Goal: Information Seeking & Learning: Learn about a topic

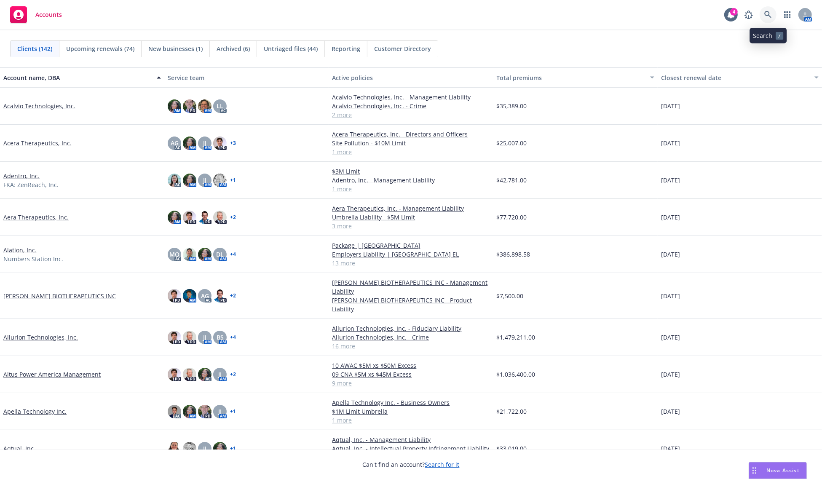
click at [765, 10] on link at bounding box center [767, 14] width 17 height 17
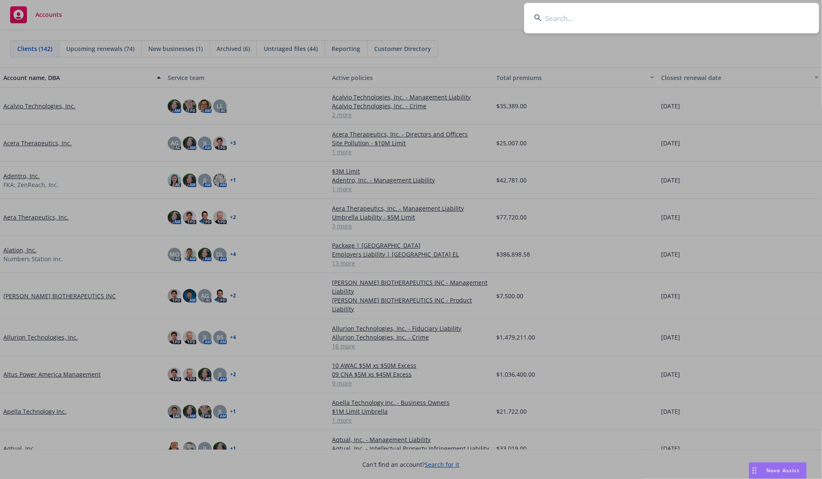
type input "[URL][DOMAIN_NAME]"
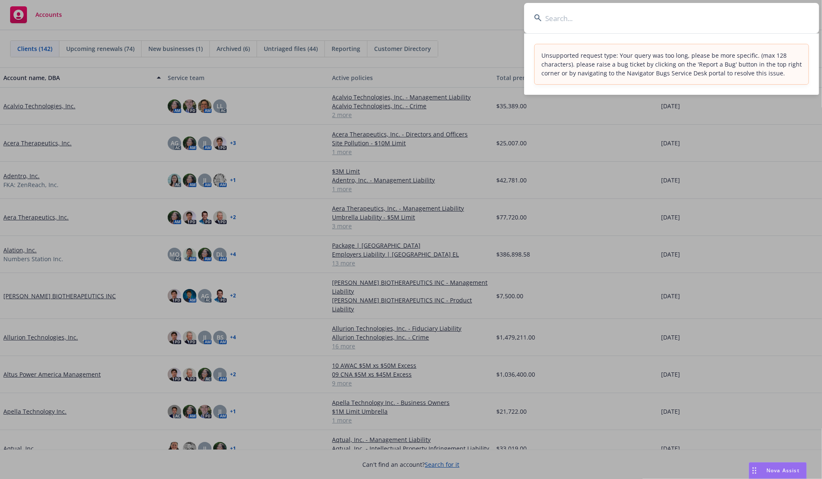
click at [692, 22] on input at bounding box center [671, 18] width 295 height 30
paste input "XII Medical Inc"
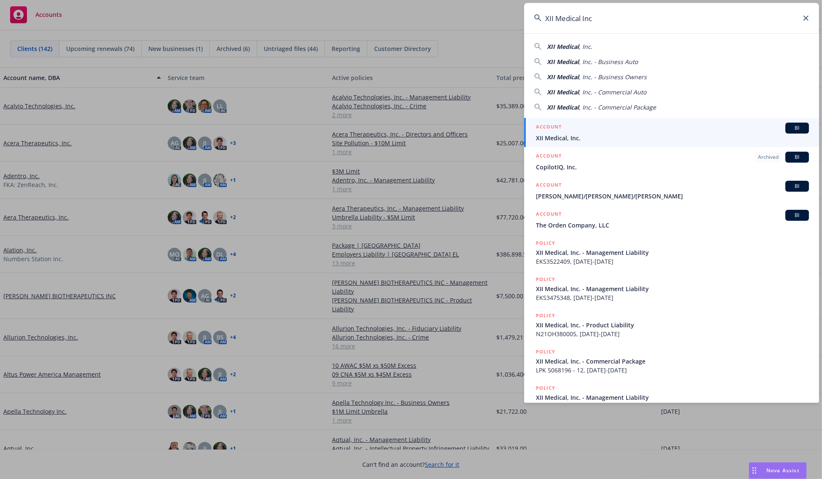
type input "XII Medical Inc"
click at [592, 135] on span "XII Medical, Inc." at bounding box center [672, 137] width 273 height 9
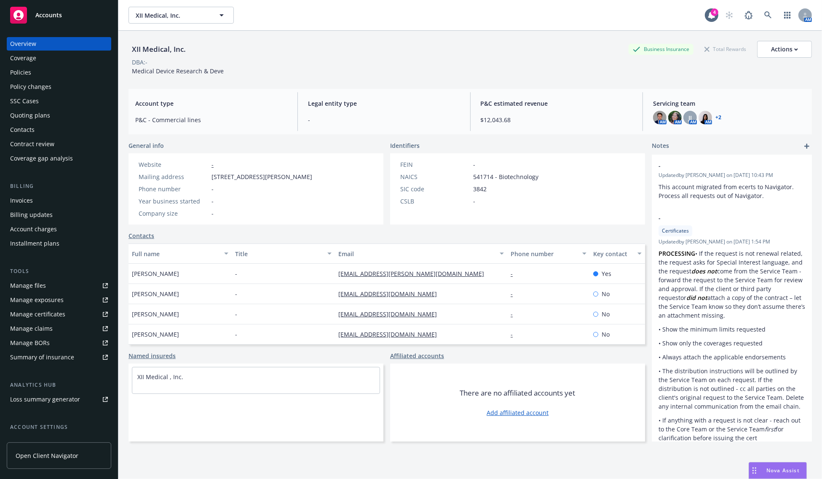
click at [54, 74] on div "Policies" at bounding box center [59, 72] width 98 height 13
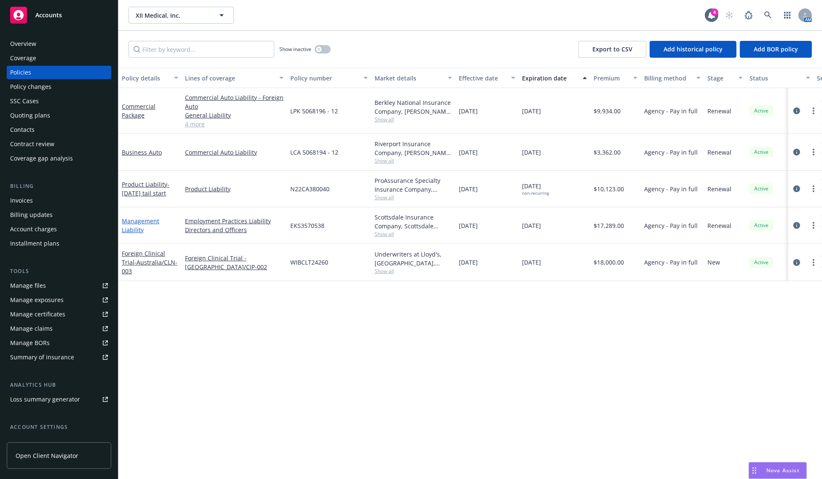
click at [142, 218] on link "Management Liability" at bounding box center [140, 225] width 37 height 17
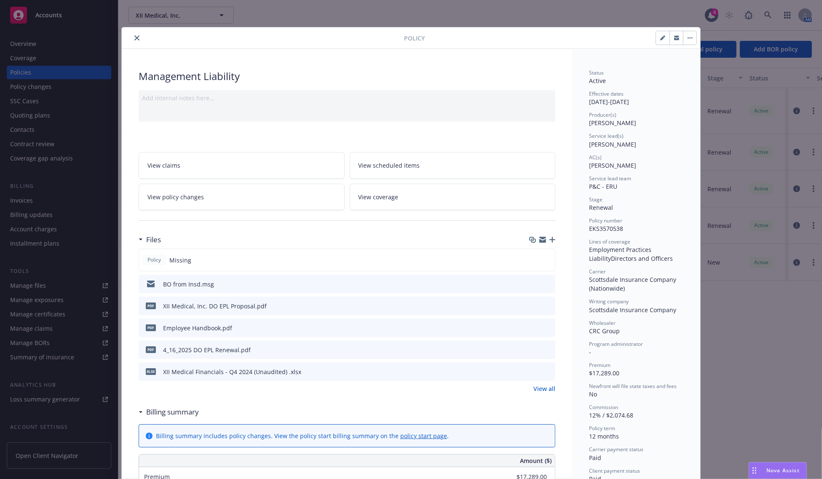
click at [549, 241] on icon "button" at bounding box center [552, 240] width 6 height 6
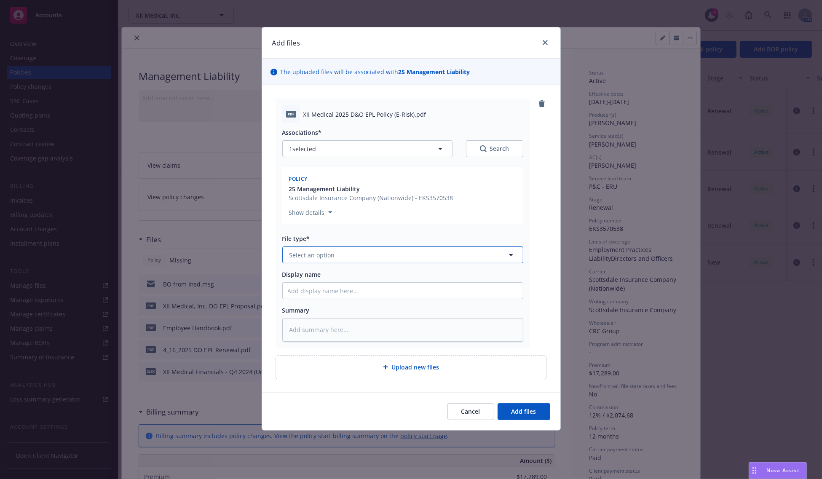
click at [314, 251] on span "Select an option" at bounding box center [311, 255] width 45 height 9
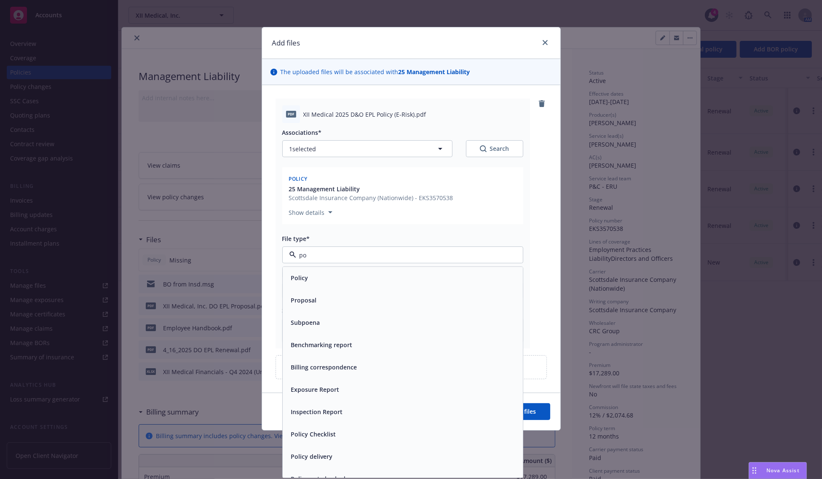
type input "pol"
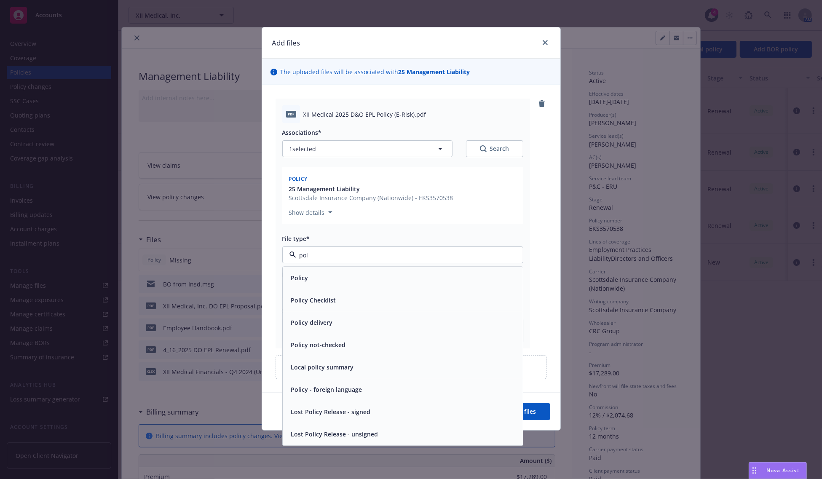
click at [312, 283] on div "Policy" at bounding box center [403, 278] width 230 height 12
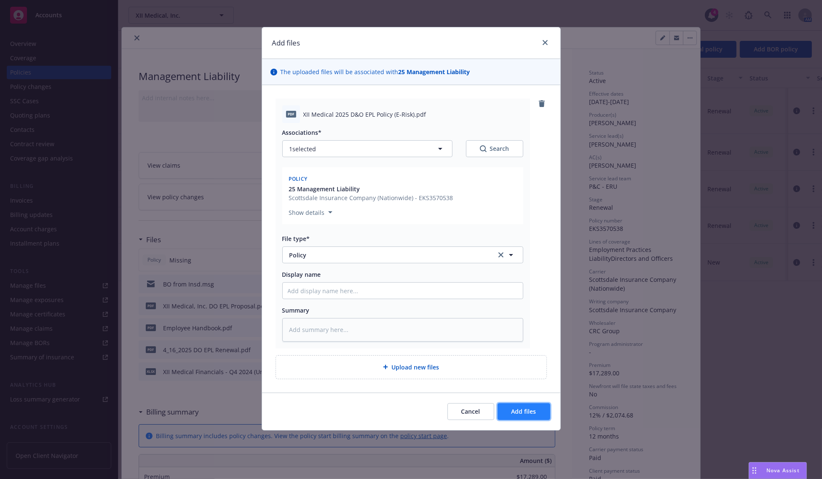
click at [520, 413] on span "Add files" at bounding box center [523, 411] width 25 height 8
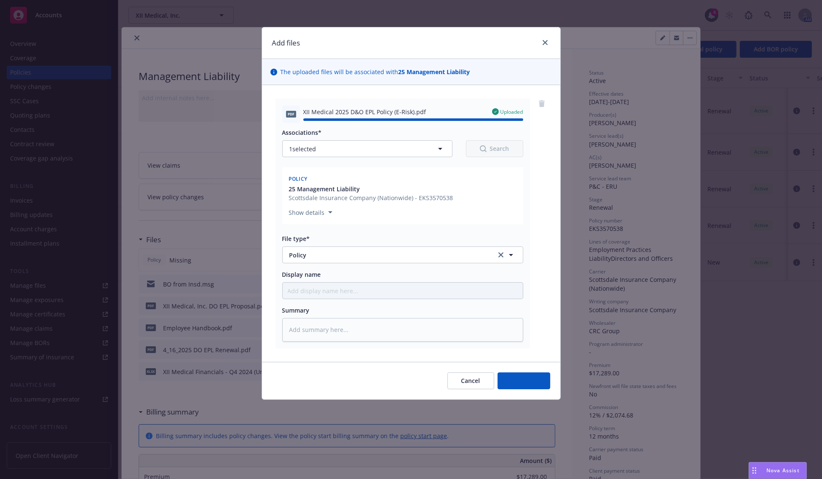
type textarea "x"
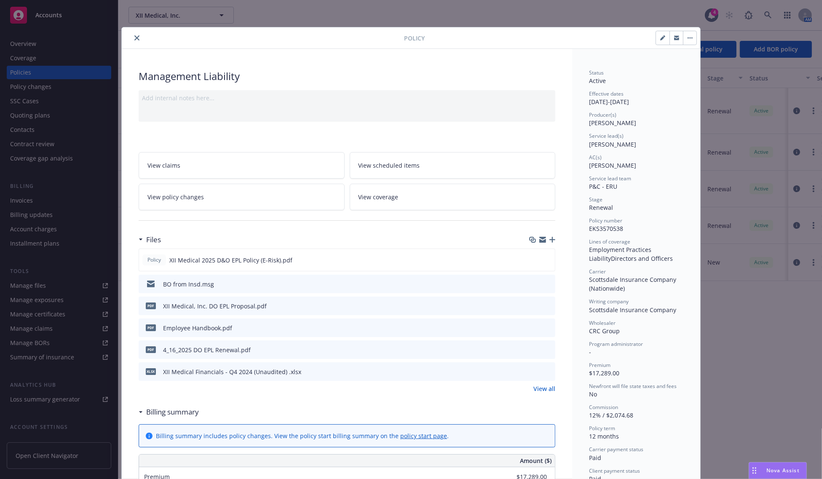
click at [133, 33] on div at bounding box center [264, 38] width 279 height 10
click at [134, 35] on icon "close" at bounding box center [136, 37] width 5 height 5
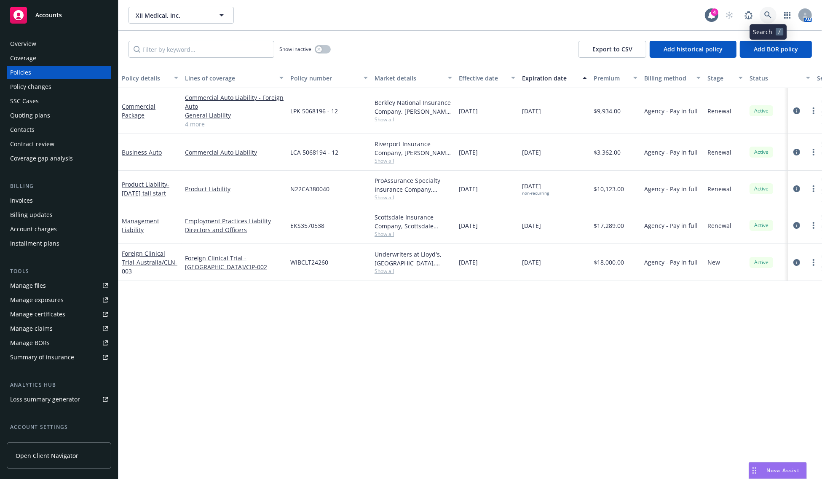
click at [763, 14] on link at bounding box center [767, 15] width 17 height 17
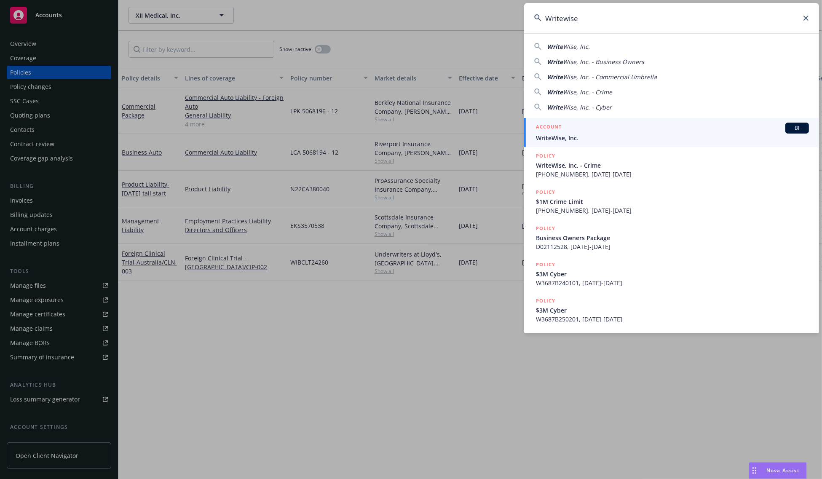
type input "Writewise"
click at [576, 127] on div "ACCOUNT BI" at bounding box center [672, 128] width 273 height 11
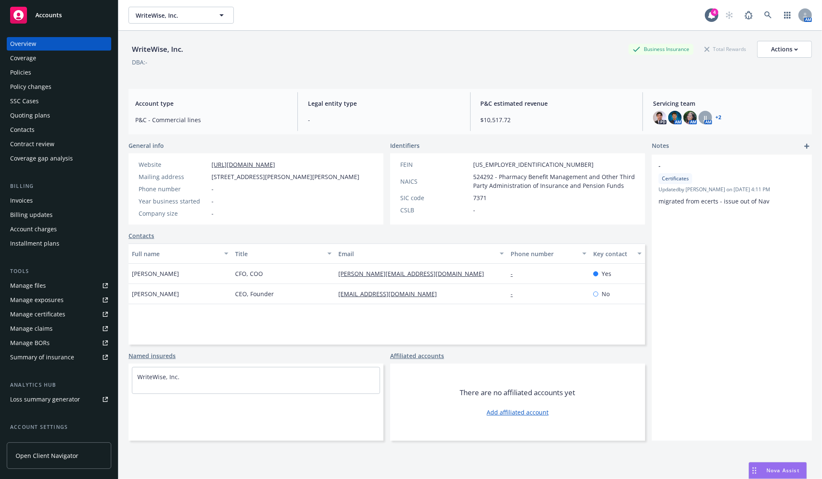
click at [30, 74] on div "Policies" at bounding box center [20, 72] width 21 height 13
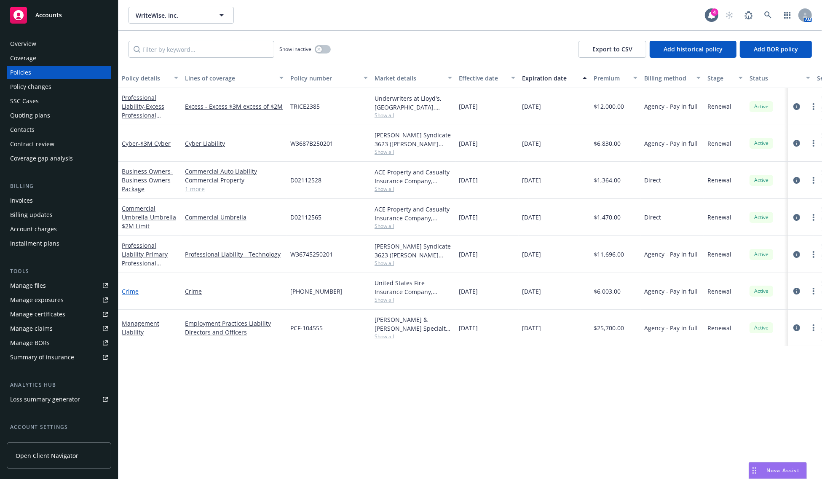
click at [137, 293] on link "Crime" at bounding box center [130, 291] width 17 height 8
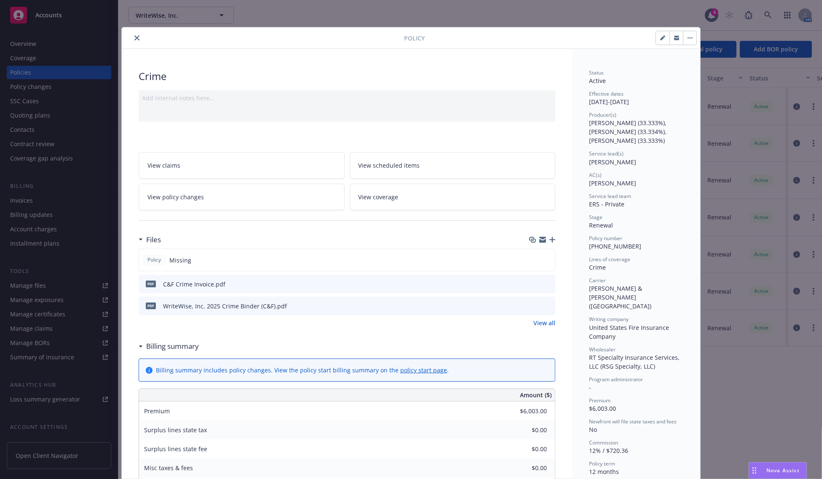
click at [549, 239] on icon "button" at bounding box center [552, 240] width 6 height 6
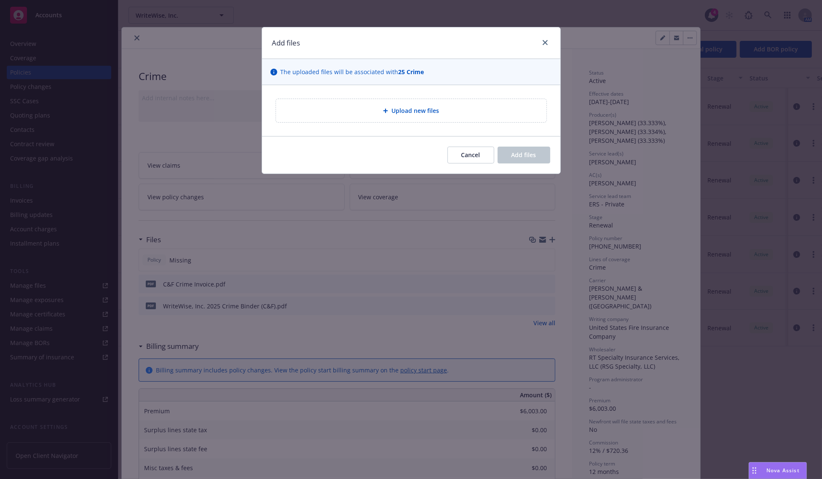
type textarea "x"
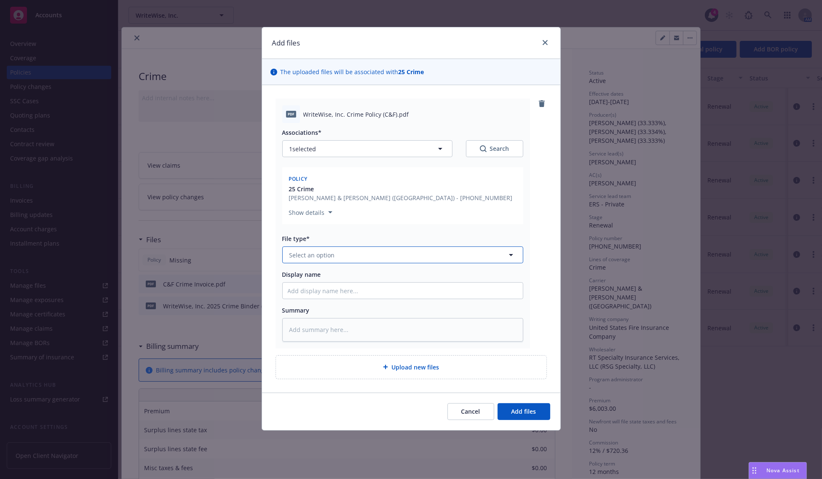
click at [308, 256] on span "Select an option" at bounding box center [311, 255] width 45 height 9
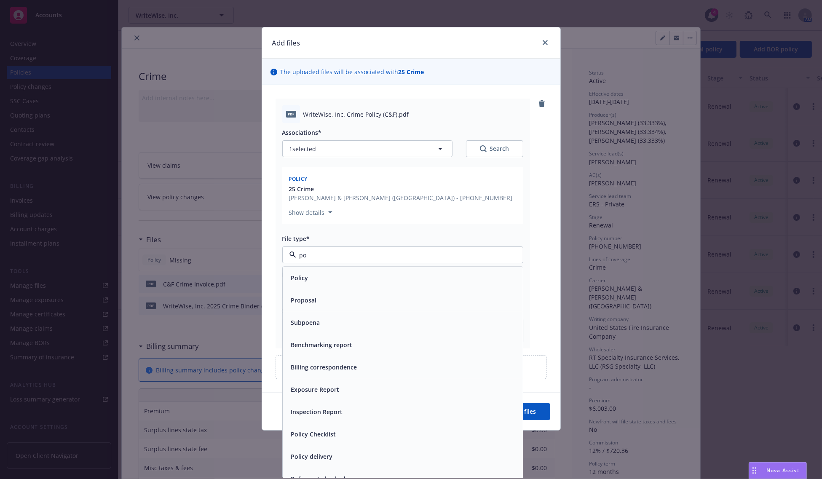
type input "pol"
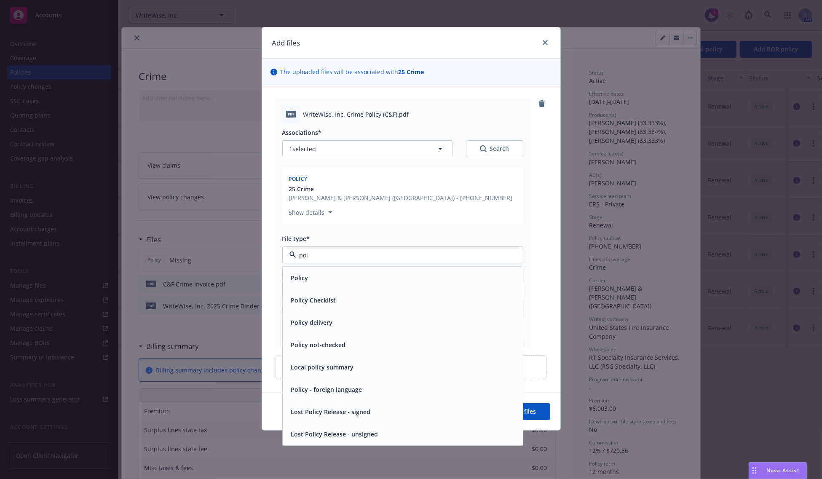
click at [318, 273] on div "Policy" at bounding box center [403, 278] width 230 height 12
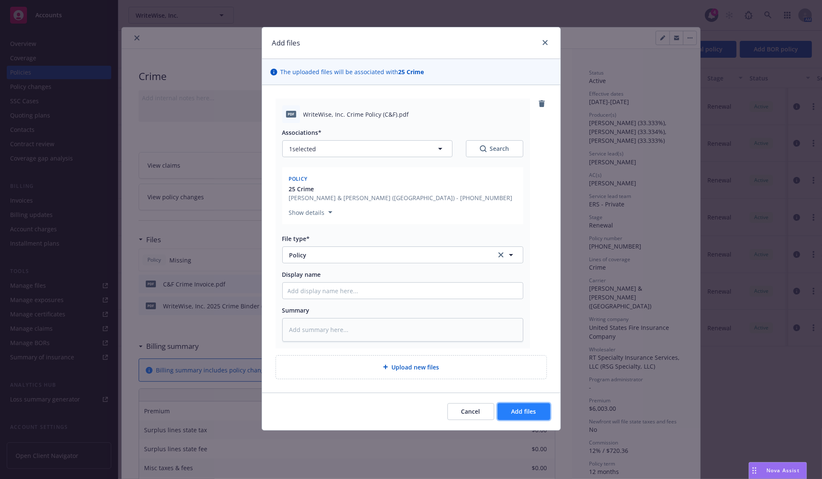
click at [515, 413] on span "Add files" at bounding box center [523, 411] width 25 height 8
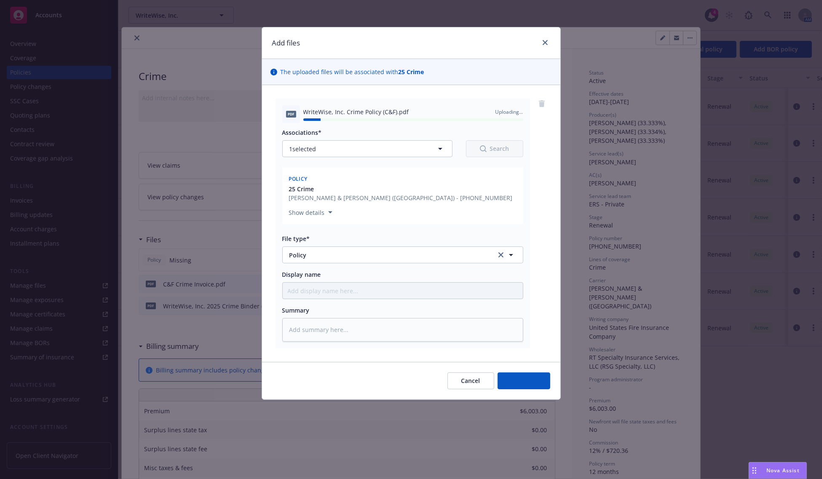
type textarea "x"
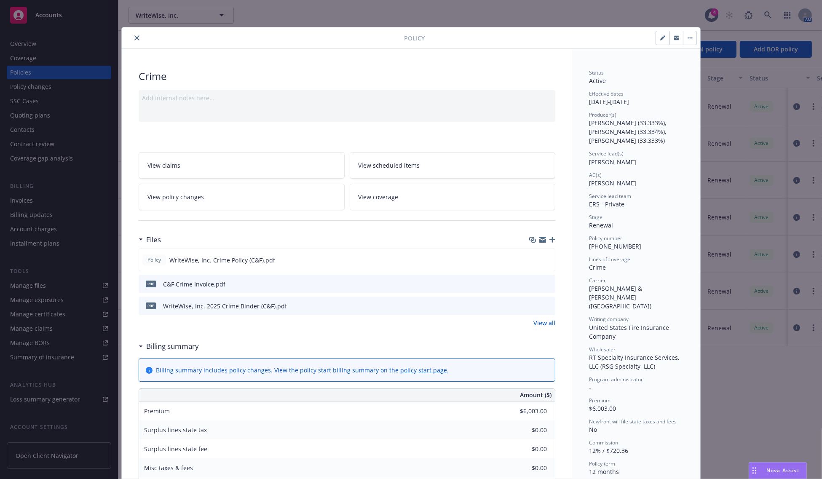
click at [778, 137] on div "Policy Crime Add internal notes here... View claims View scheduled items View p…" at bounding box center [411, 239] width 822 height 479
drag, startPoint x: 126, startPoint y: 37, endPoint x: 131, endPoint y: 36, distance: 4.2
click at [128, 36] on div at bounding box center [264, 38] width 279 height 10
click at [134, 36] on icon "close" at bounding box center [136, 37] width 5 height 5
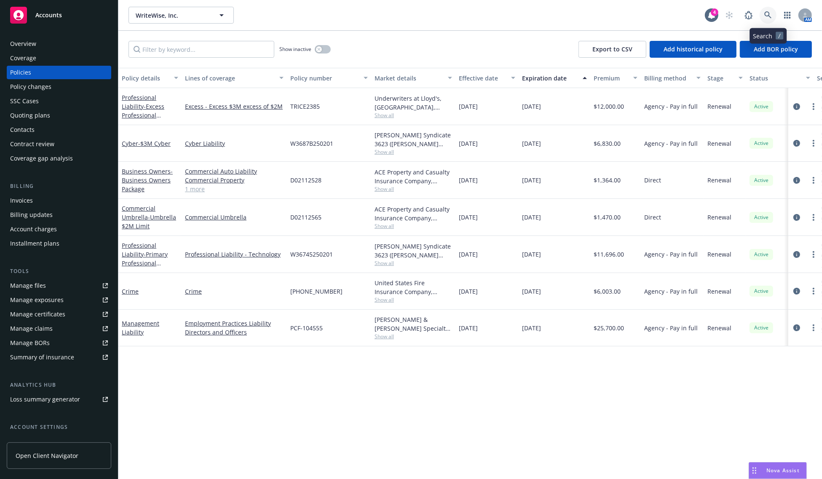
click at [766, 13] on icon at bounding box center [768, 15] width 8 height 8
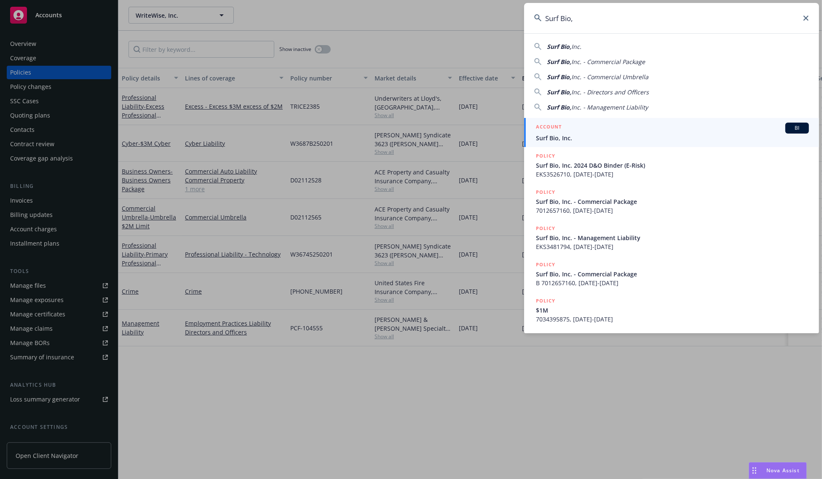
type input "Surf Bio,"
click at [579, 131] on div "ACCOUNT BI" at bounding box center [672, 128] width 273 height 11
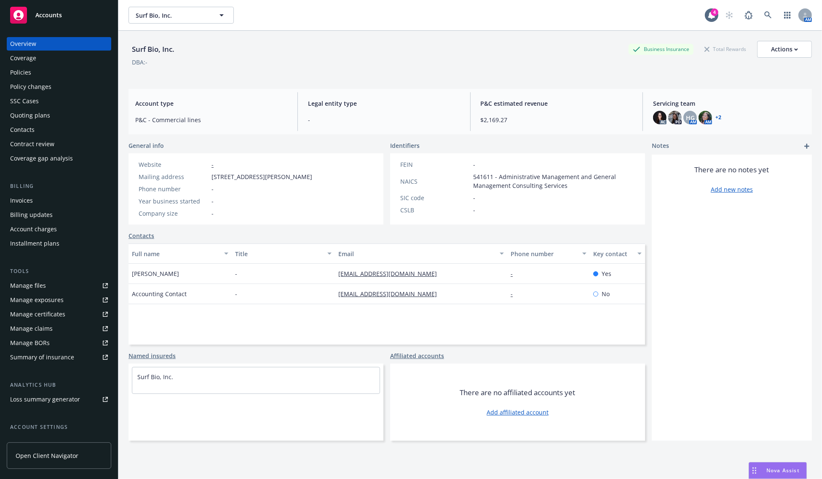
click at [51, 75] on div "Policies" at bounding box center [59, 72] width 98 height 13
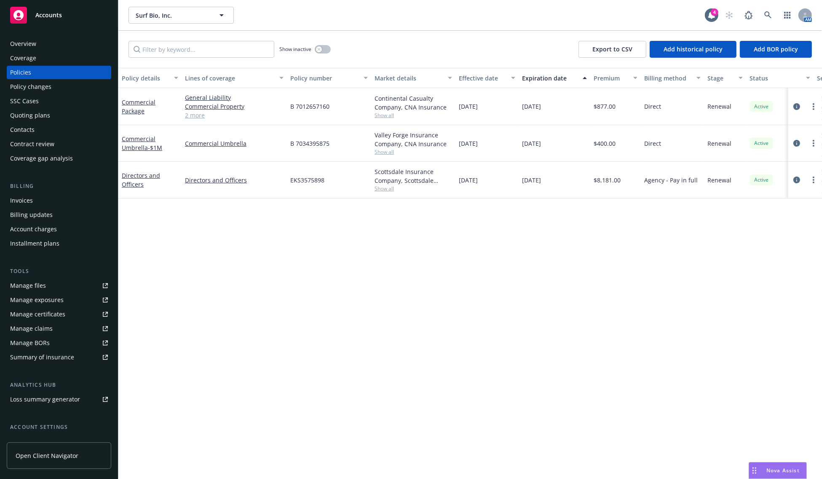
click at [270, 279] on div "Policy details Lines of coverage Policy number Market details Effective date Ex…" at bounding box center [469, 273] width 703 height 411
click at [325, 51] on button "button" at bounding box center [323, 49] width 16 height 8
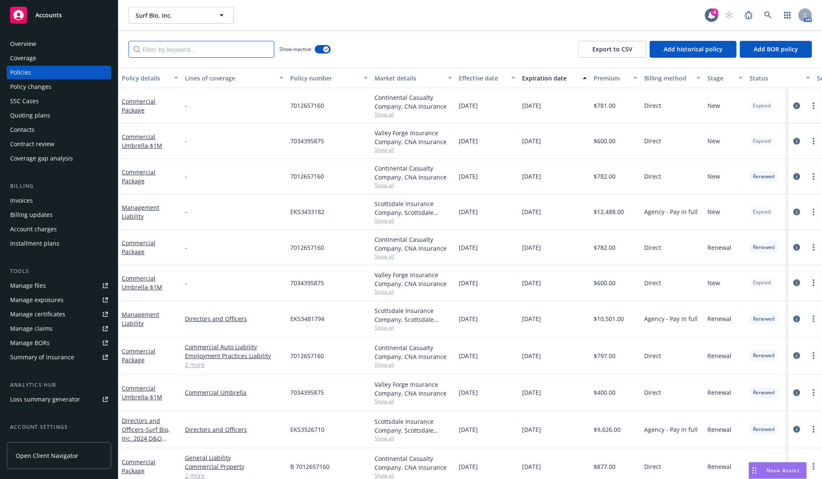
click at [246, 51] on input "Filter by keyword..." at bounding box center [201, 49] width 146 height 17
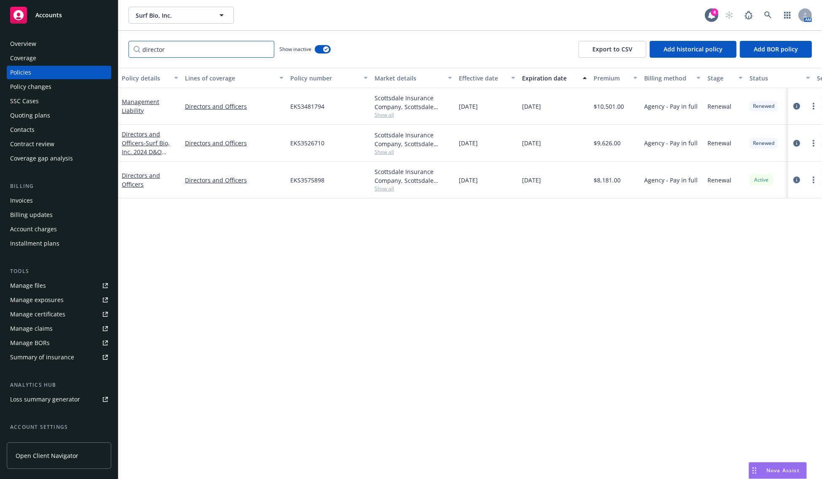
type input "director"
click at [486, 274] on div "Policy details Lines of coverage Policy number Market details Effective date Ex…" at bounding box center [469, 273] width 703 height 411
click at [157, 145] on span "- Surf Bio, Inc. 2024 D&O Binder (E-Risk)" at bounding box center [146, 152] width 48 height 26
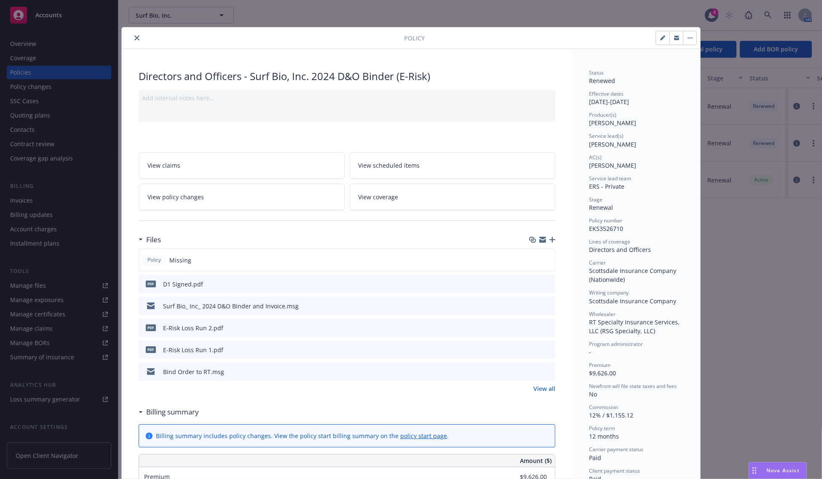
click at [549, 240] on icon "button" at bounding box center [552, 240] width 6 height 6
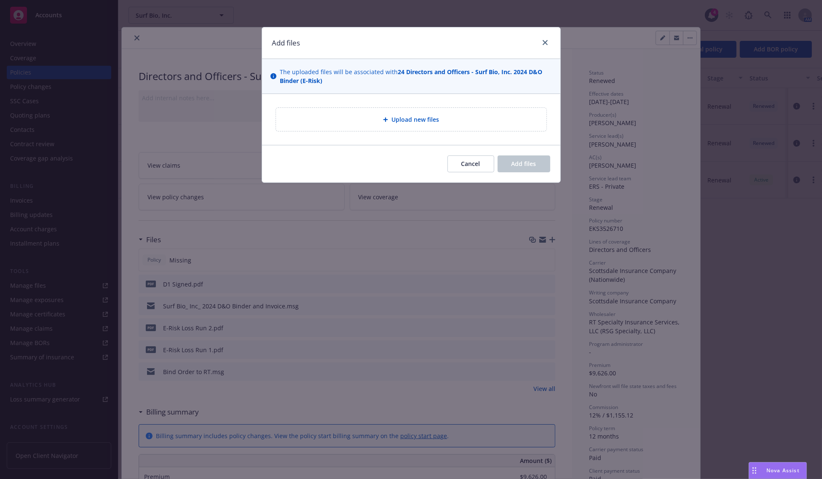
type textarea "x"
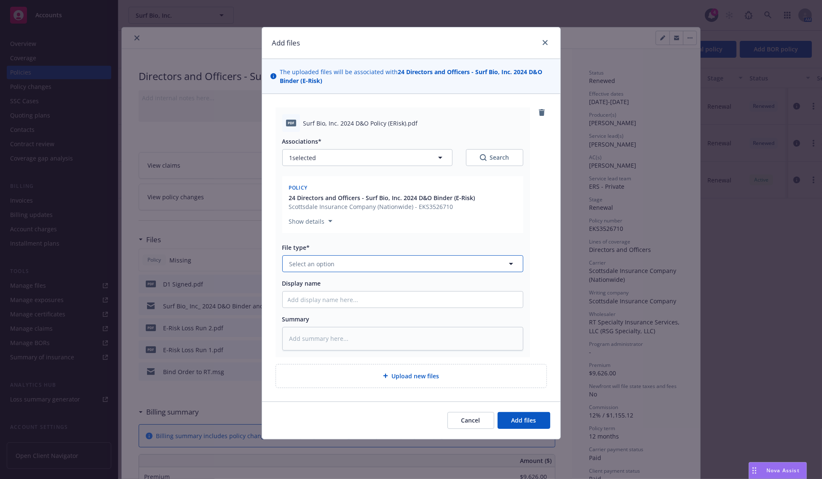
click at [357, 262] on button "Select an option" at bounding box center [402, 263] width 241 height 17
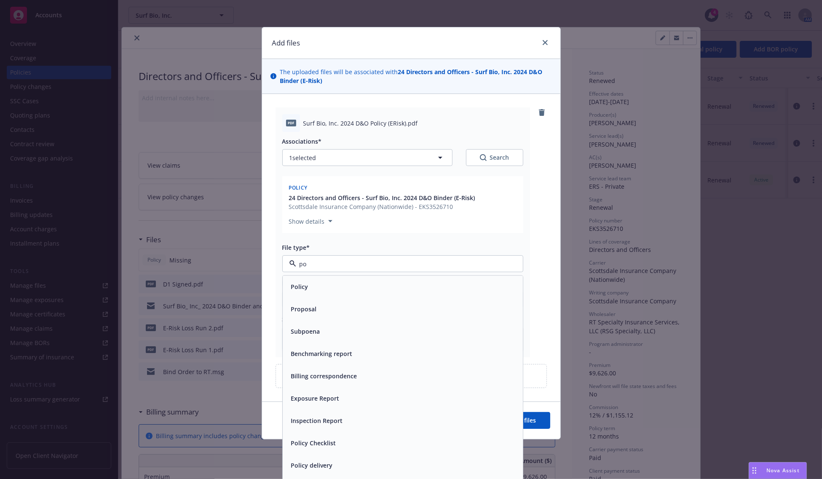
type input "pol"
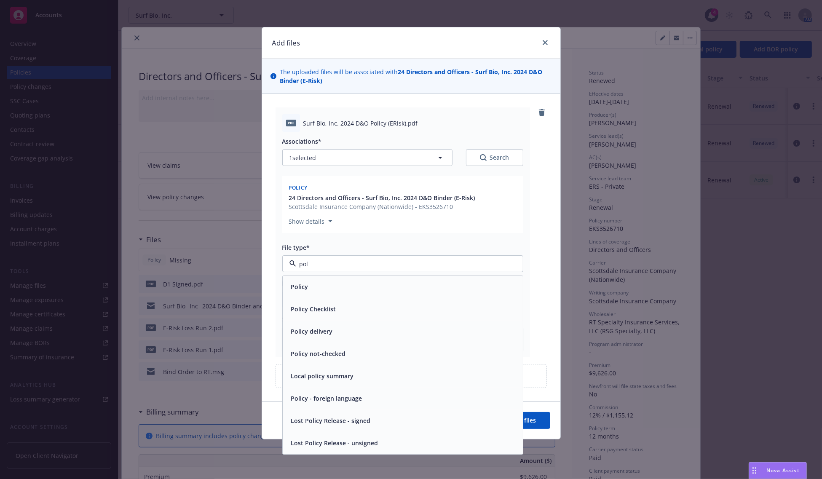
click at [319, 283] on div "Policy" at bounding box center [403, 287] width 230 height 12
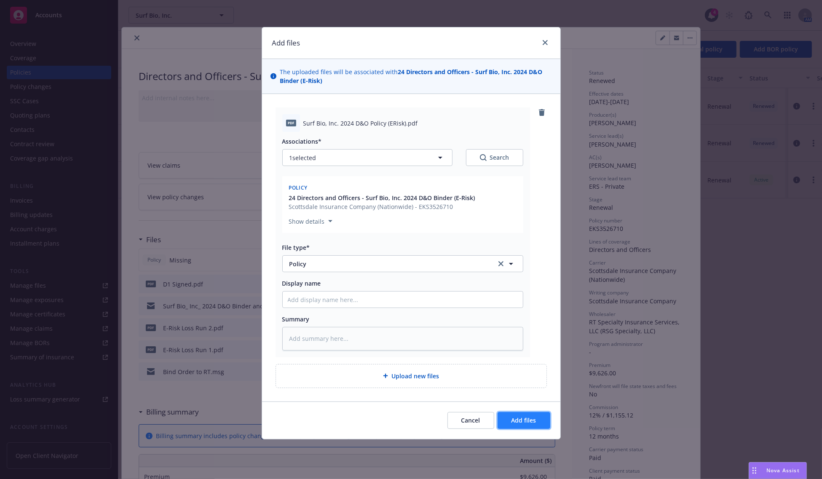
click at [539, 416] on button "Add files" at bounding box center [523, 420] width 53 height 17
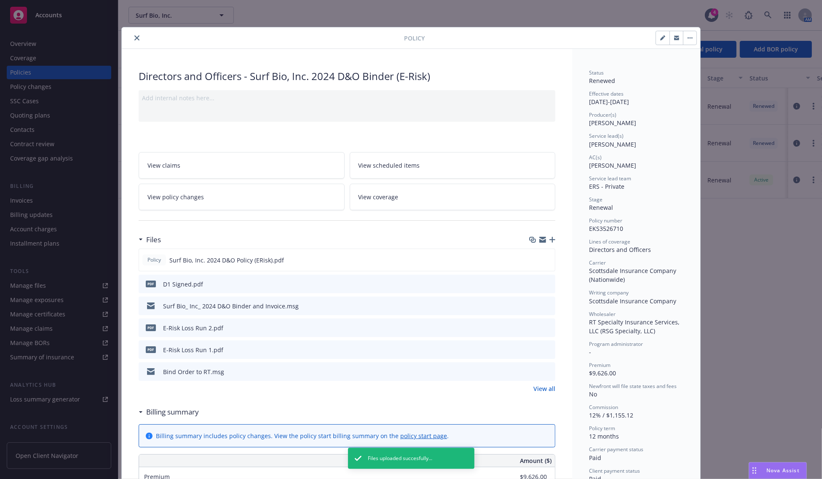
click at [132, 41] on button "close" at bounding box center [137, 38] width 10 height 10
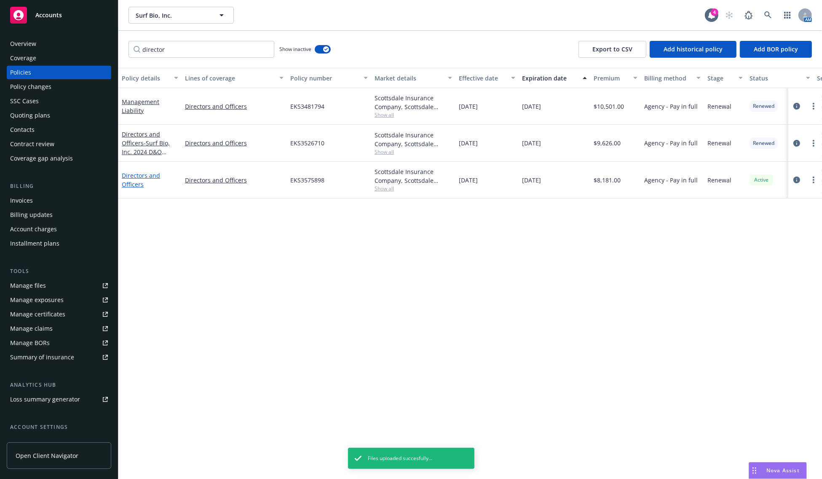
click at [138, 172] on link "Directors and Officers" at bounding box center [141, 179] width 38 height 17
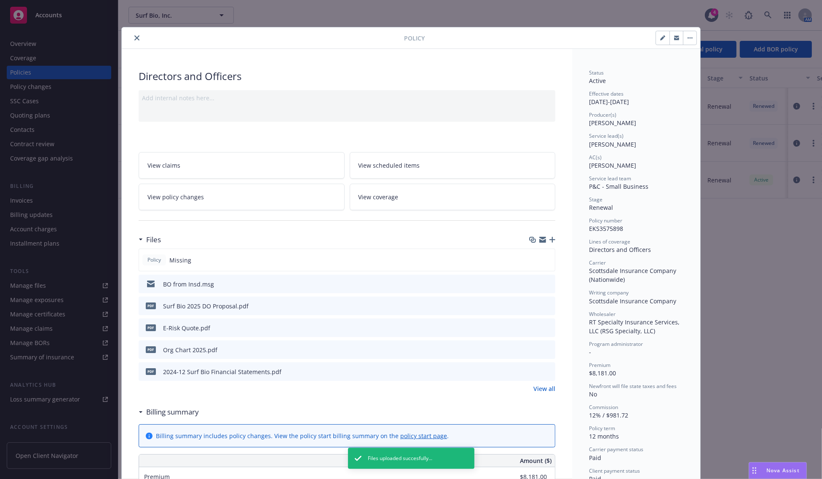
click at [549, 238] on icon "button" at bounding box center [552, 240] width 6 height 6
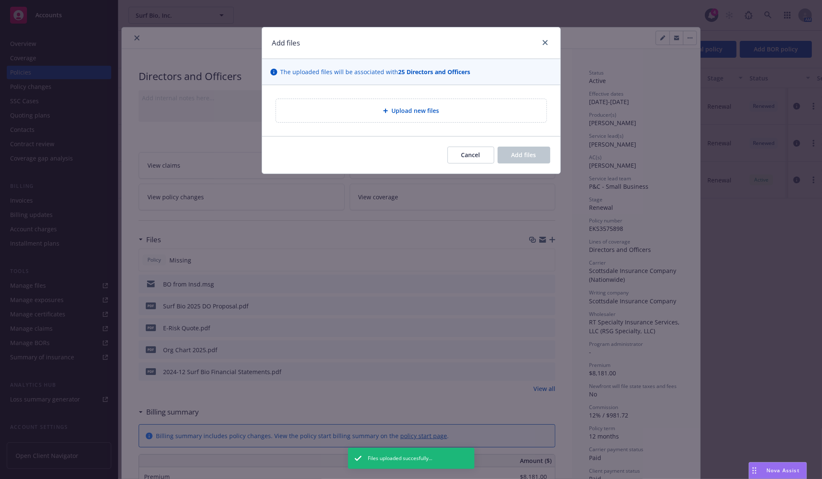
type textarea "x"
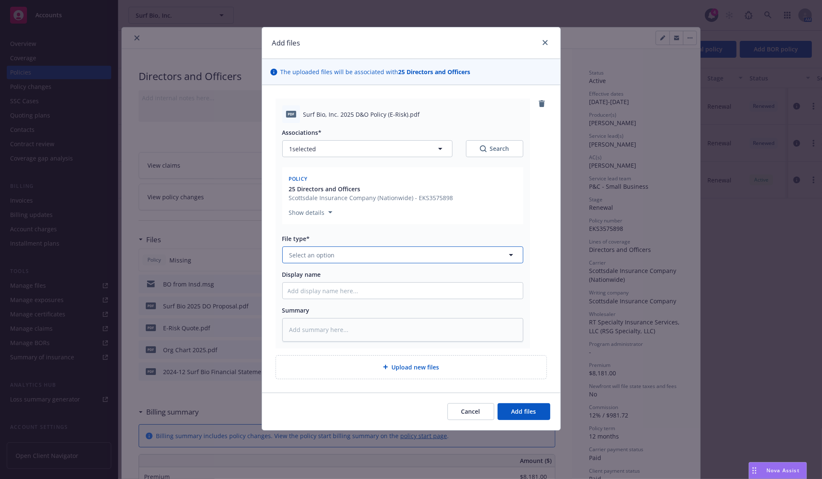
click at [316, 258] on span "Select an option" at bounding box center [311, 255] width 45 height 9
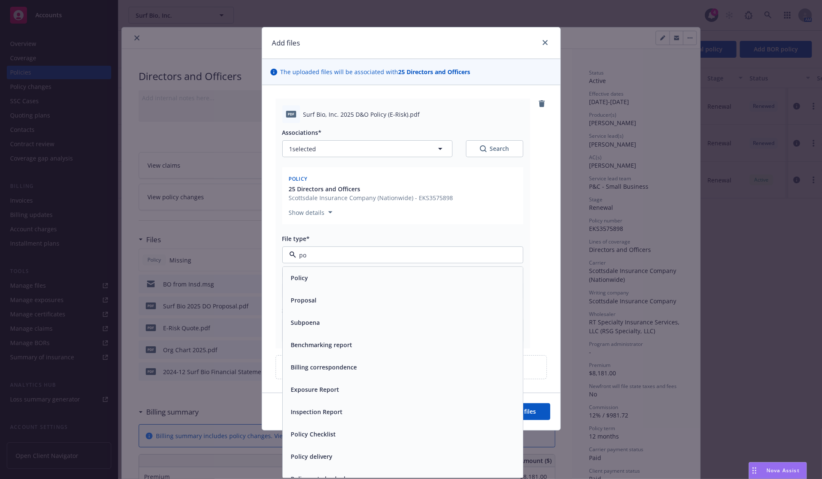
type input "pol"
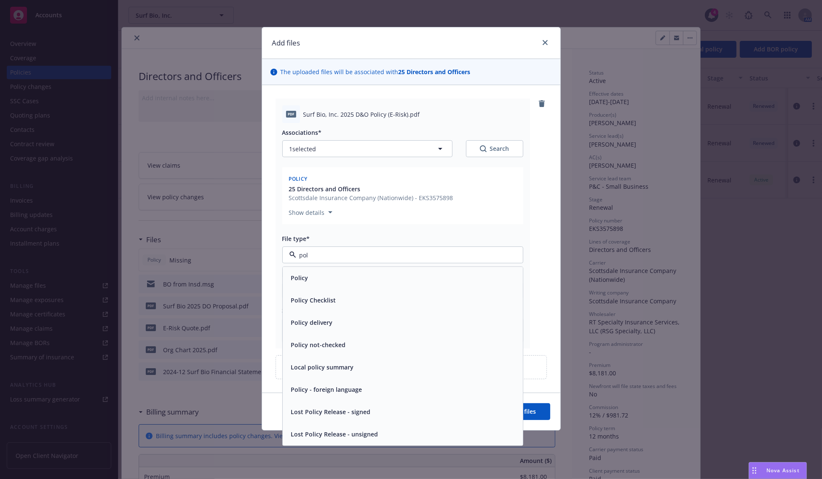
drag, startPoint x: 299, startPoint y: 293, endPoint x: 312, endPoint y: 281, distance: 17.9
click at [312, 281] on div "Policy Policy Checklist Policy delivery Policy not-checked Local policy summary…" at bounding box center [403, 356] width 240 height 179
click at [312, 281] on div "Policy" at bounding box center [403, 278] width 230 height 12
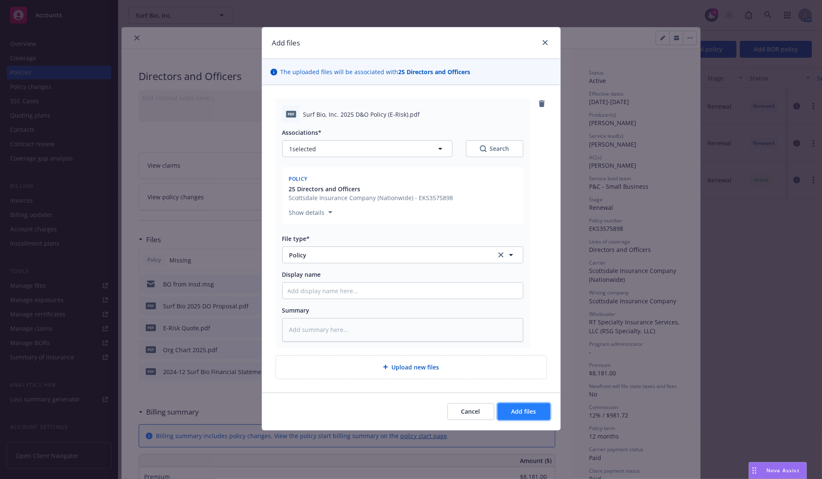
click at [512, 409] on span "Add files" at bounding box center [523, 411] width 25 height 8
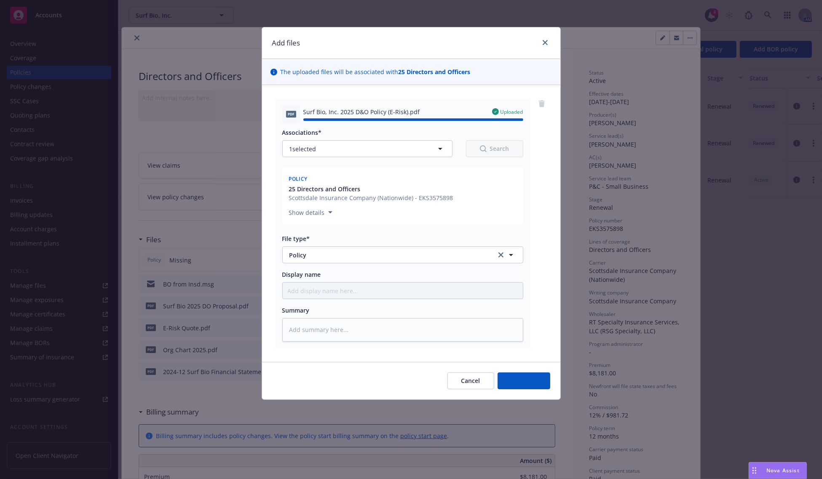
type textarea "x"
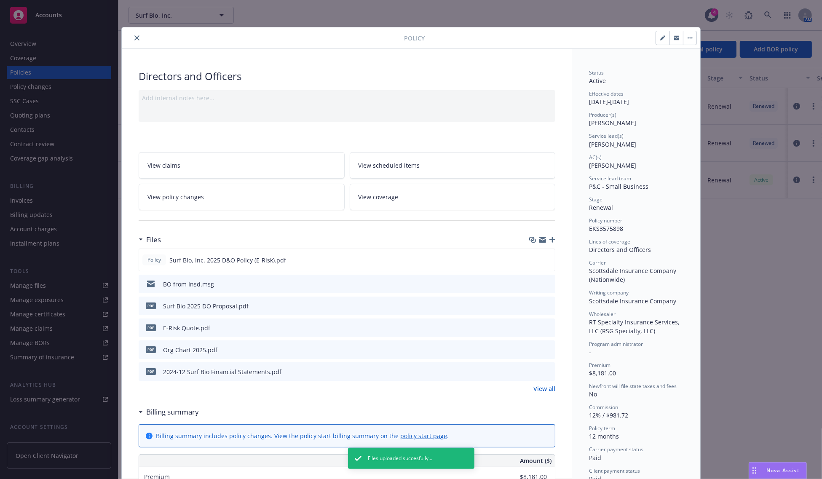
click at [135, 41] on button "close" at bounding box center [137, 38] width 10 height 10
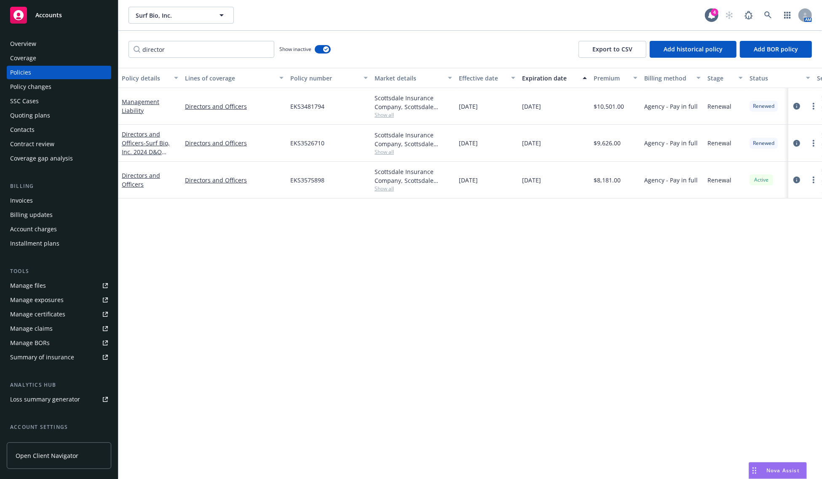
click at [582, 328] on div "Policy details Lines of coverage Policy number Market details Effective date Ex…" at bounding box center [469, 273] width 703 height 411
click at [769, 13] on icon at bounding box center [767, 14] width 7 height 7
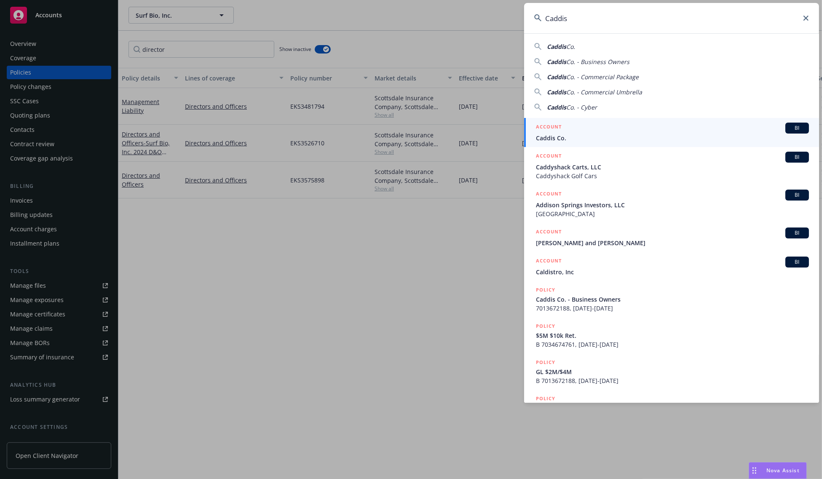
type input "Caddis"
click at [587, 133] on div "ACCOUNT BI" at bounding box center [672, 128] width 273 height 11
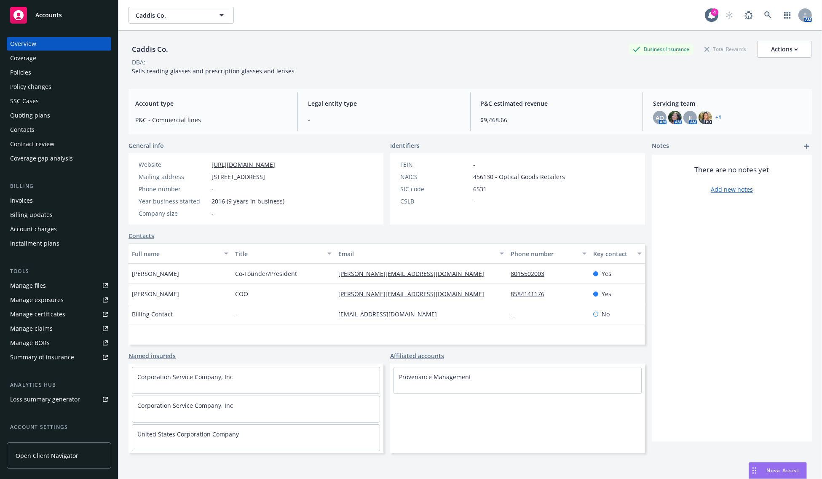
click at [54, 72] on div "Policies" at bounding box center [59, 72] width 98 height 13
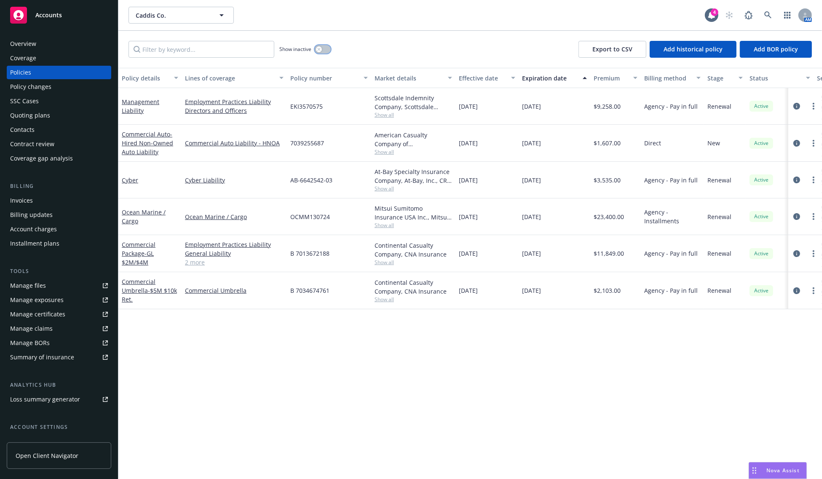
click at [319, 49] on icon "button" at bounding box center [318, 49] width 3 height 3
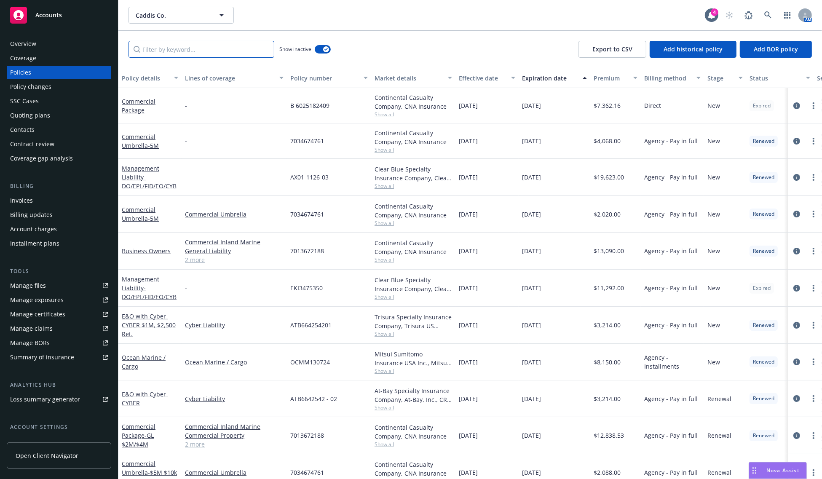
click at [219, 57] on input "Filter by keyword..." at bounding box center [201, 49] width 146 height 17
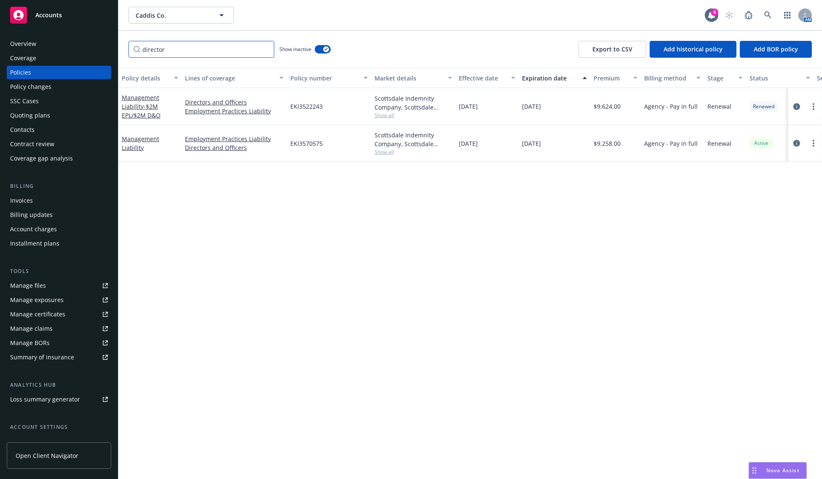
type input "director"
click at [380, 296] on div "Policy details Lines of coverage Policy number Market details Effective date Ex…" at bounding box center [469, 273] width 703 height 411
click at [154, 112] on span "- $2M EPL/$2M D&O" at bounding box center [141, 110] width 39 height 17
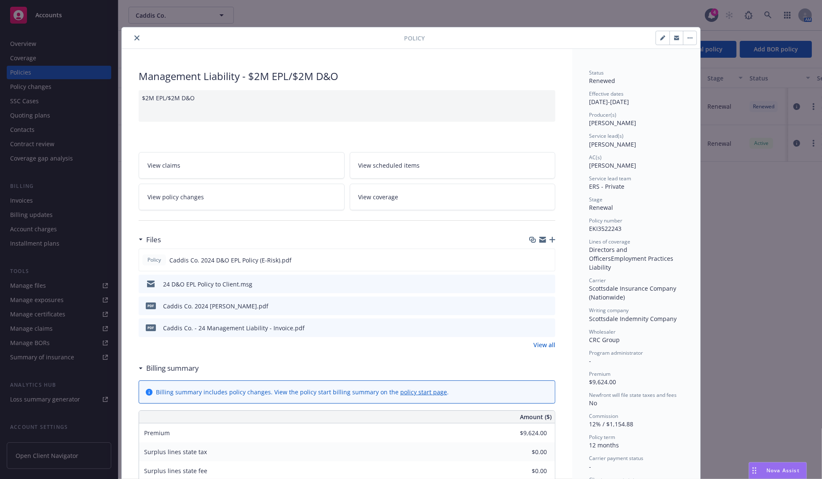
click at [137, 38] on button "close" at bounding box center [137, 38] width 10 height 10
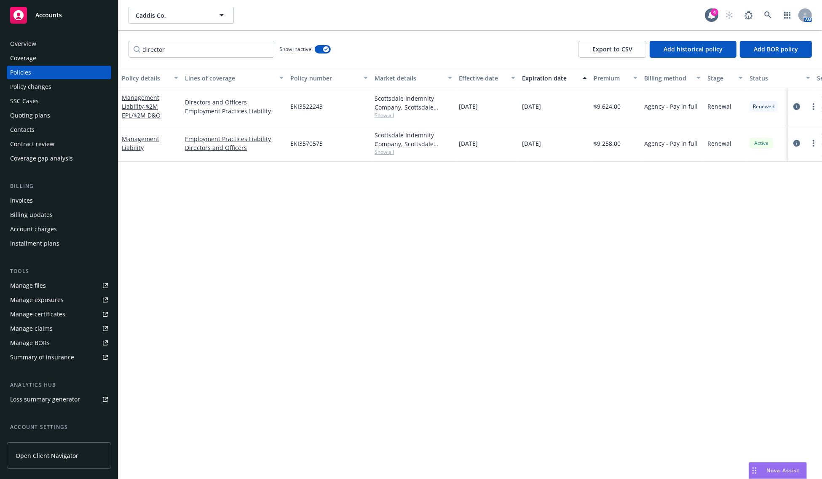
click at [357, 314] on div "Policy details Lines of coverage Policy number Market details Effective date Ex…" at bounding box center [469, 273] width 703 height 411
click at [768, 13] on icon at bounding box center [768, 15] width 8 height 8
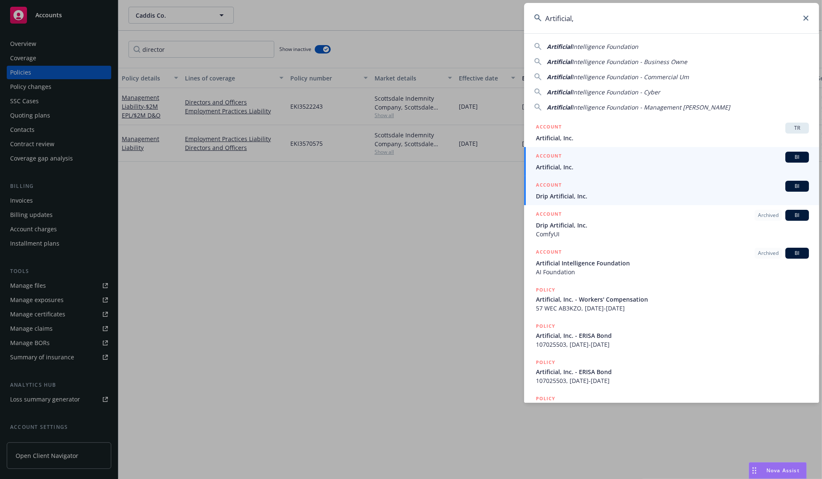
type input "Artificial,"
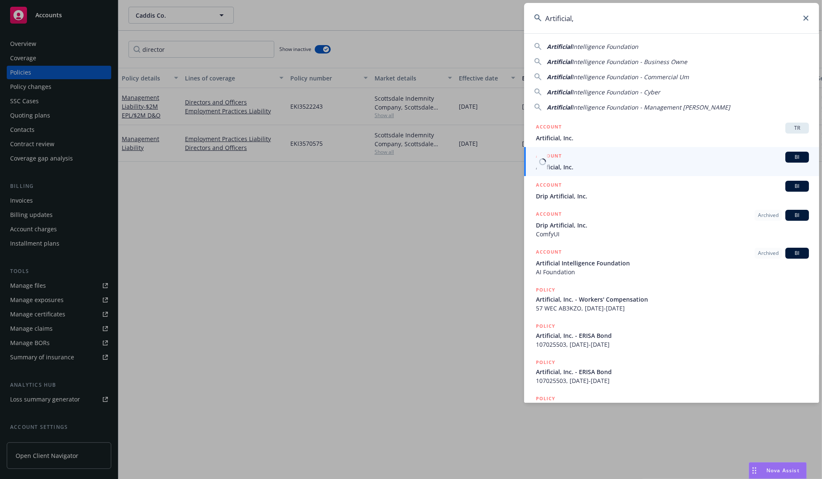
click at [573, 160] on div "ACCOUNT BI" at bounding box center [672, 157] width 273 height 11
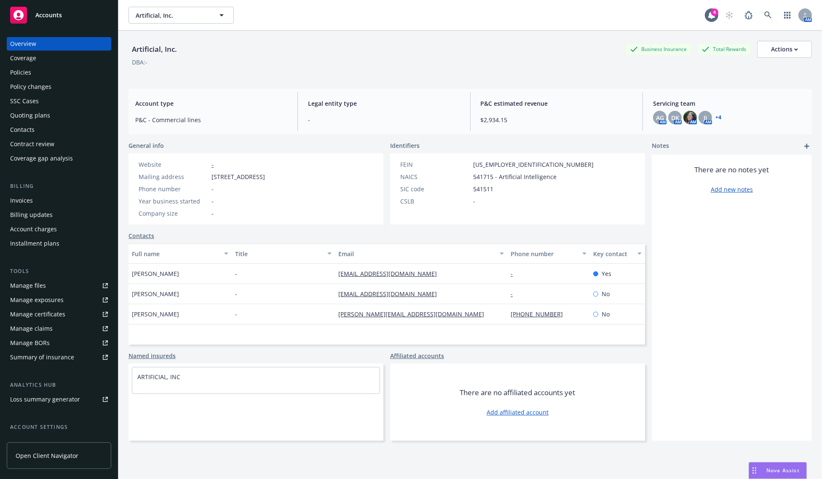
click at [43, 70] on div "Policies" at bounding box center [59, 72] width 98 height 13
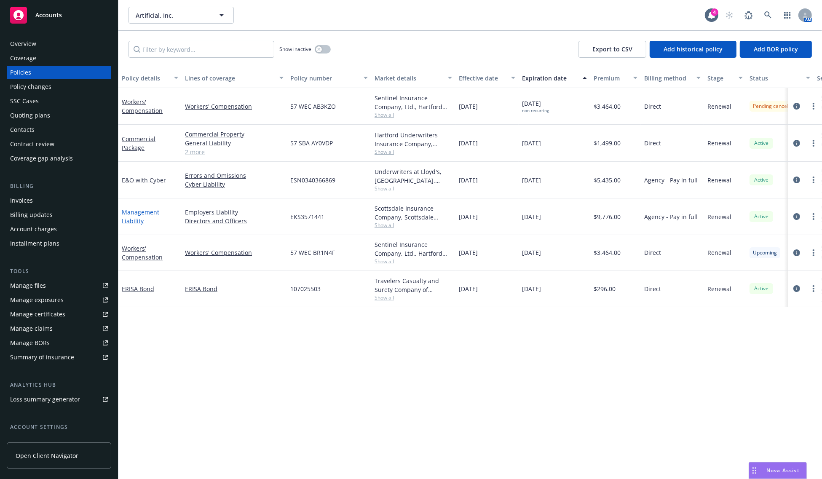
click at [141, 219] on link "Management Liability" at bounding box center [140, 216] width 37 height 17
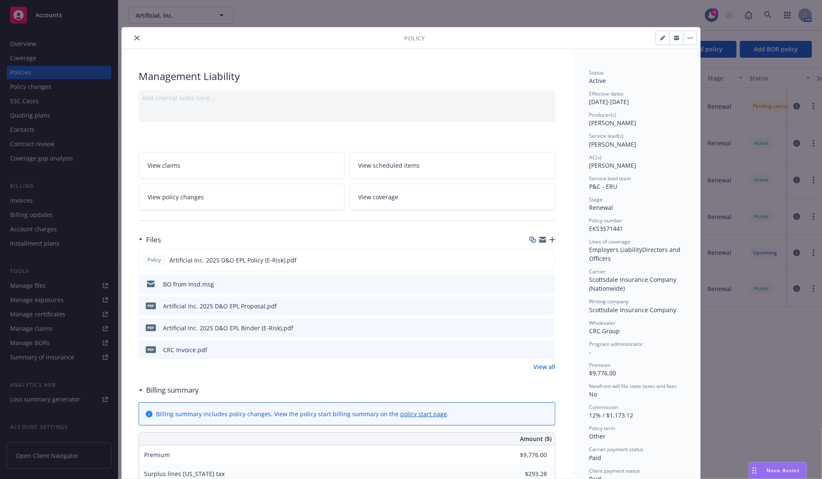
click at [134, 39] on icon "close" at bounding box center [136, 37] width 5 height 5
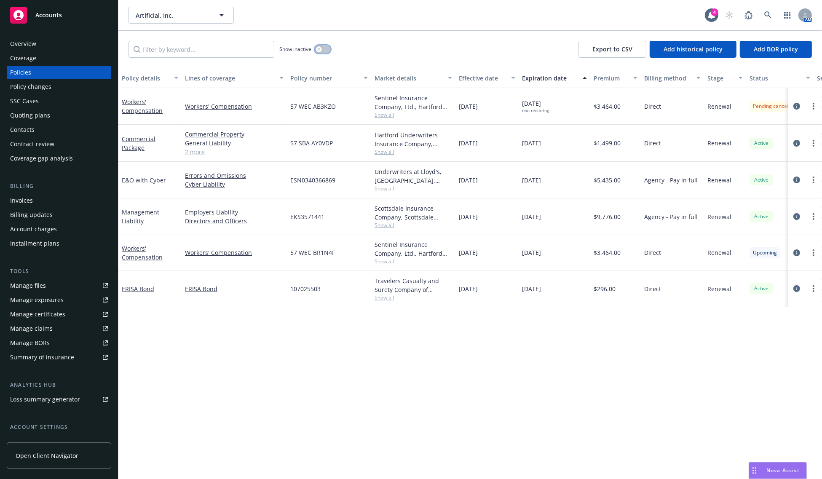
click at [323, 48] on button "button" at bounding box center [323, 49] width 16 height 8
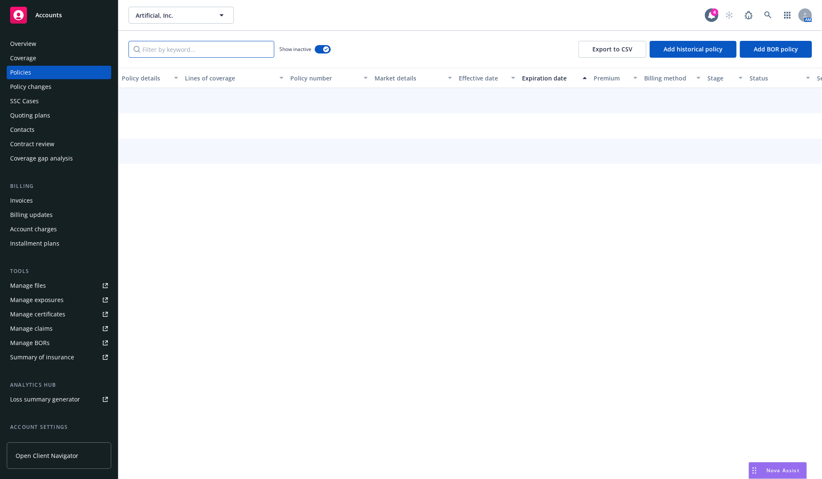
click at [221, 50] on input "Filter by keyword..." at bounding box center [201, 49] width 146 height 17
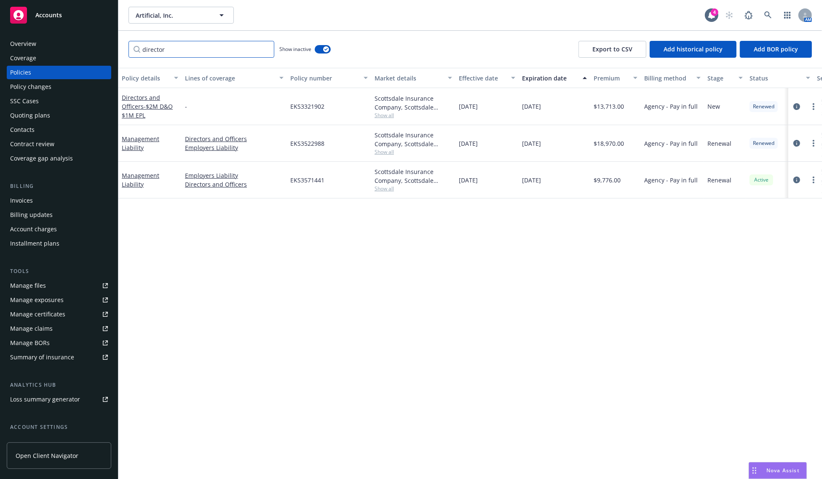
type input "director"
click at [213, 284] on div "Policy details Lines of coverage Policy number Market details Effective date Ex…" at bounding box center [469, 273] width 703 height 411
click at [143, 141] on link "Management Liability" at bounding box center [140, 143] width 37 height 17
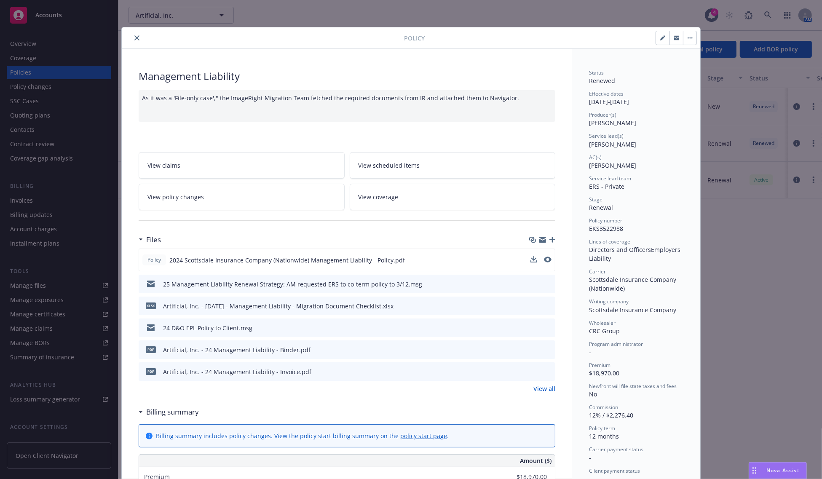
click at [265, 259] on span "2024 Scottsdale Insurance Company (Nationwide) Management Liability - Policy.pdf" at bounding box center [286, 260] width 235 height 9
click at [543, 260] on icon "preview file" at bounding box center [547, 259] width 8 height 6
drag, startPoint x: 129, startPoint y: 39, endPoint x: 171, endPoint y: 39, distance: 42.5
click at [132, 39] on button "close" at bounding box center [137, 38] width 10 height 10
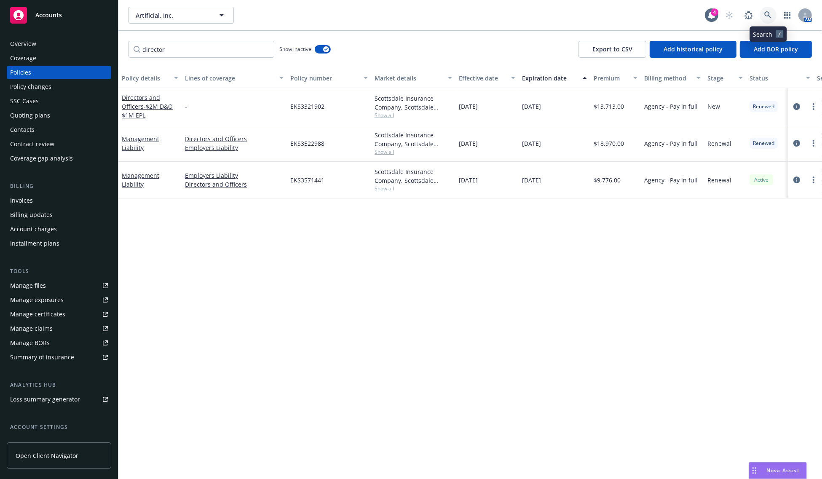
click at [760, 16] on link at bounding box center [767, 15] width 17 height 17
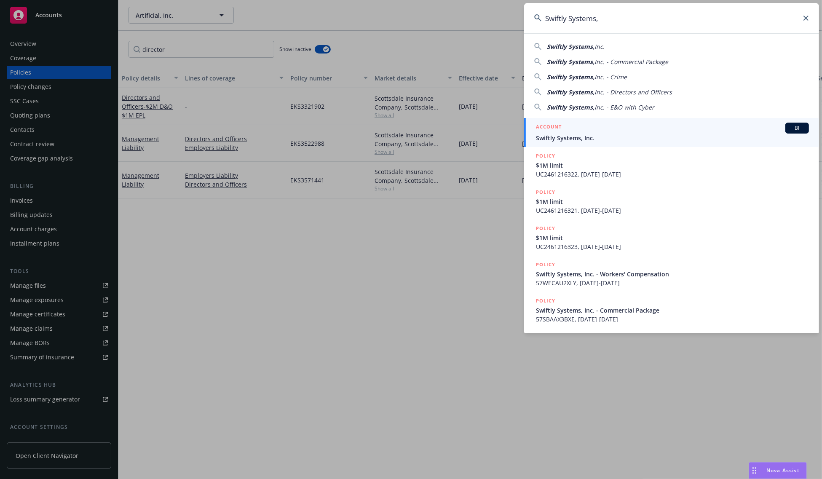
type input "Swiftly Systems,"
click at [600, 136] on span "Swiftly Systems, Inc." at bounding box center [672, 137] width 273 height 9
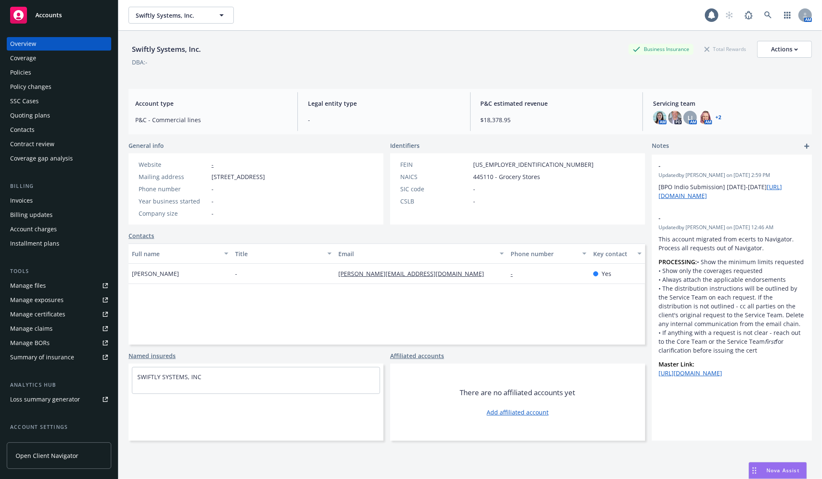
click at [45, 66] on div "Policies" at bounding box center [59, 72] width 98 height 13
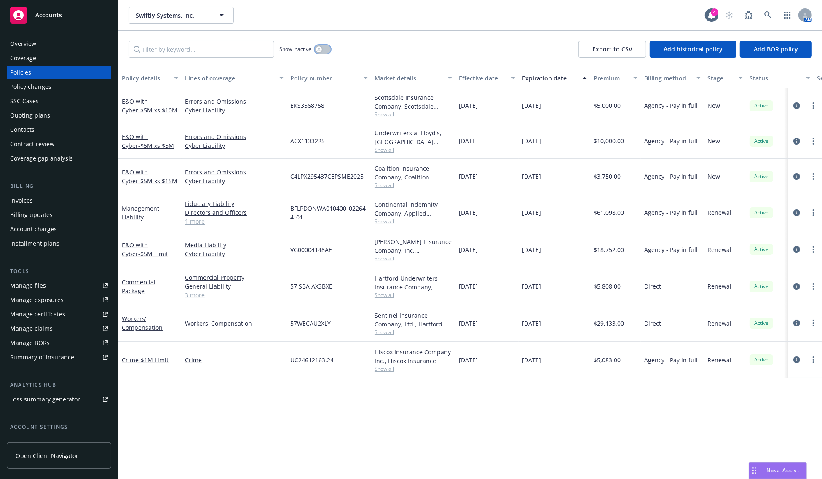
click at [325, 47] on button "button" at bounding box center [323, 49] width 16 height 8
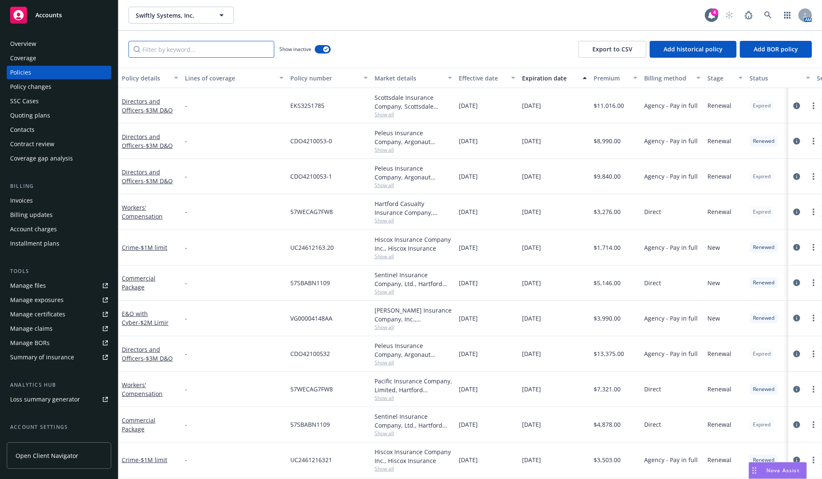
click at [245, 48] on input "Filter by keyword..." at bounding box center [201, 49] width 146 height 17
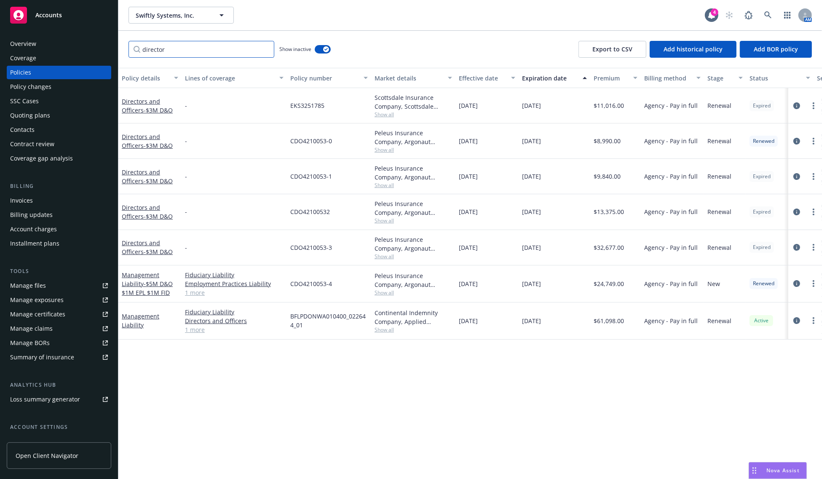
type input "director"
click at [481, 376] on div "Policy details Lines of coverage Policy number Market details Effective date Ex…" at bounding box center [469, 273] width 703 height 411
click at [127, 325] on link "Management Liability" at bounding box center [140, 320] width 37 height 17
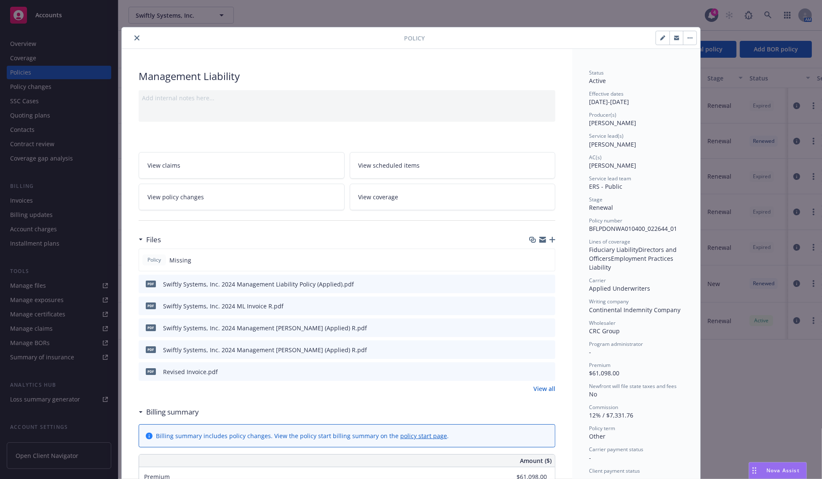
click at [549, 239] on icon "button" at bounding box center [552, 240] width 6 height 6
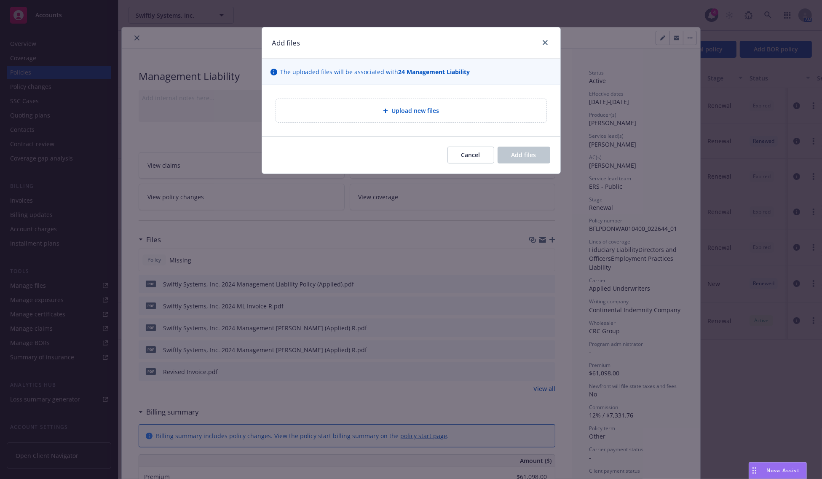
type textarea "x"
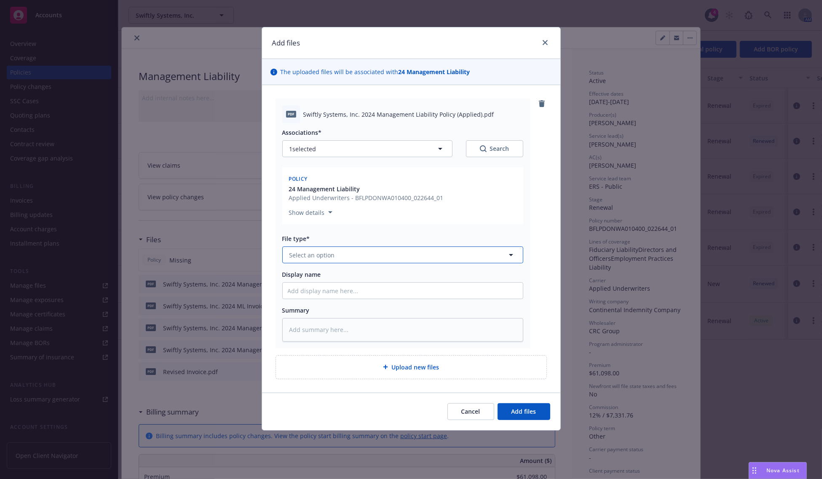
click at [318, 254] on span "Select an option" at bounding box center [311, 255] width 45 height 9
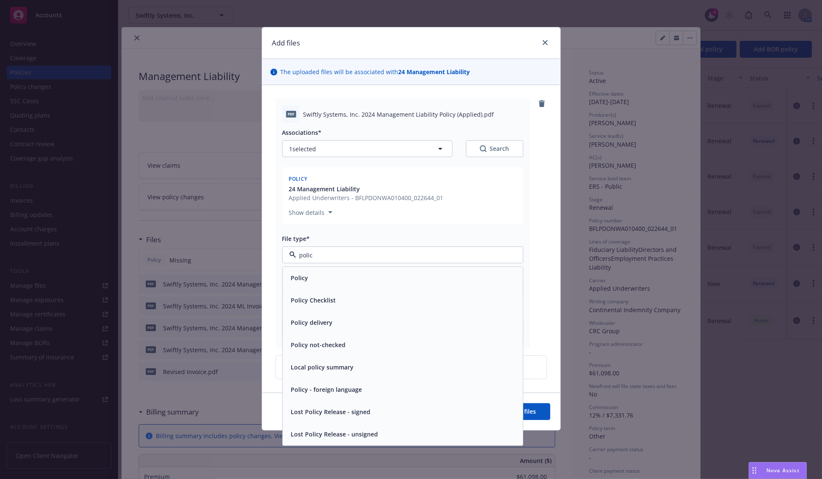
type input "policy"
click at [318, 271] on div "Policy" at bounding box center [403, 278] width 240 height 22
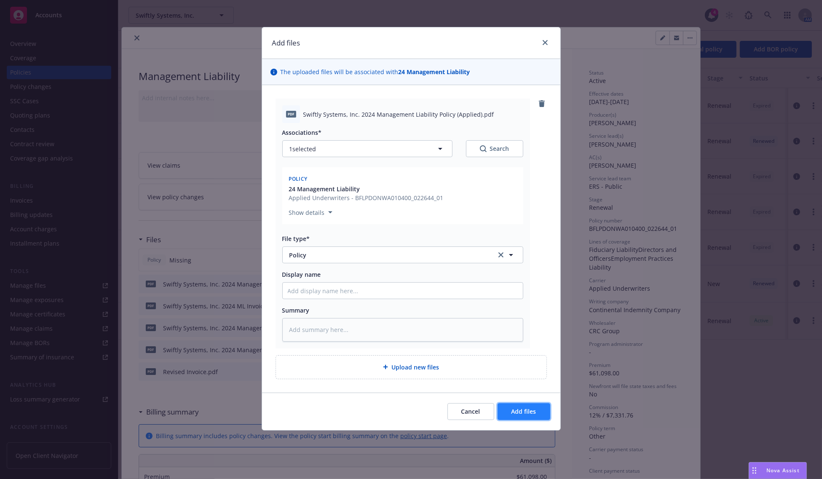
click at [510, 409] on button "Add files" at bounding box center [523, 411] width 53 height 17
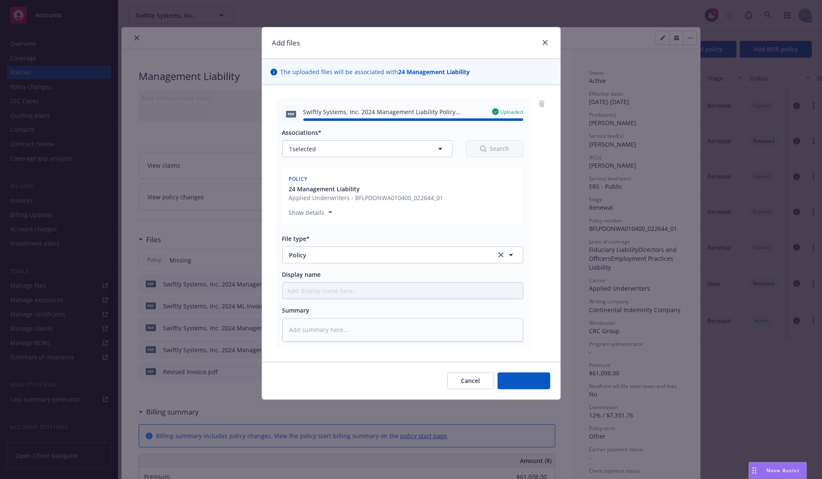
type textarea "x"
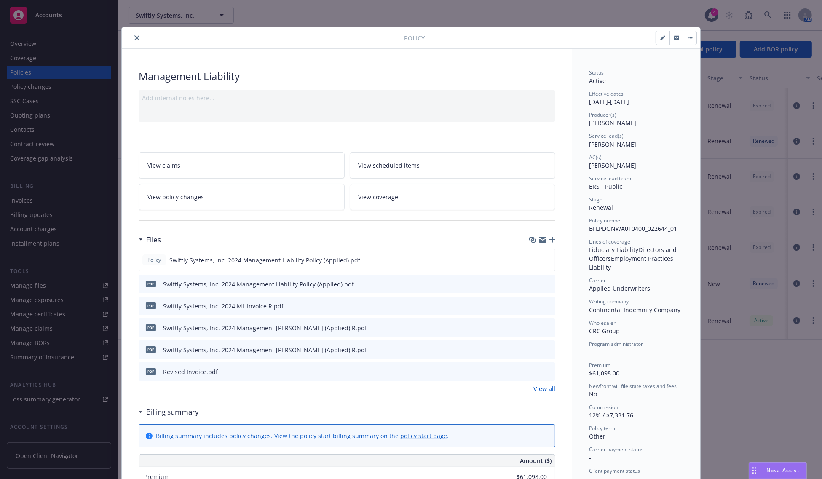
click at [136, 38] on button "close" at bounding box center [137, 38] width 10 height 10
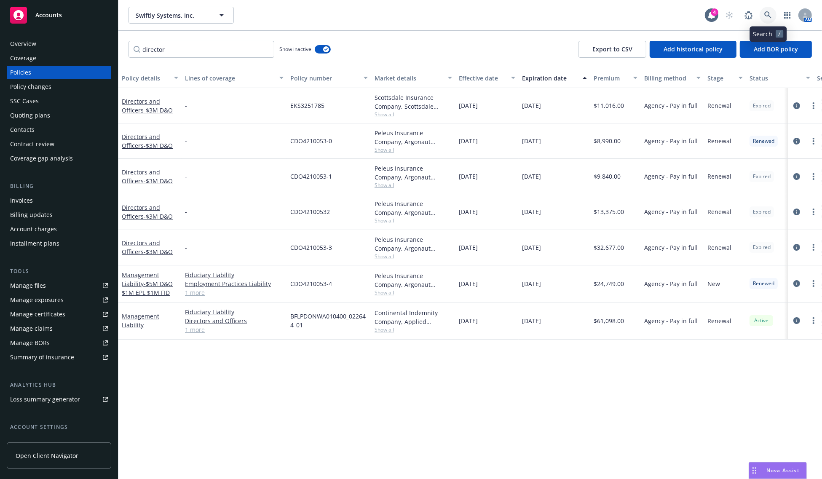
click at [764, 21] on link at bounding box center [767, 15] width 17 height 17
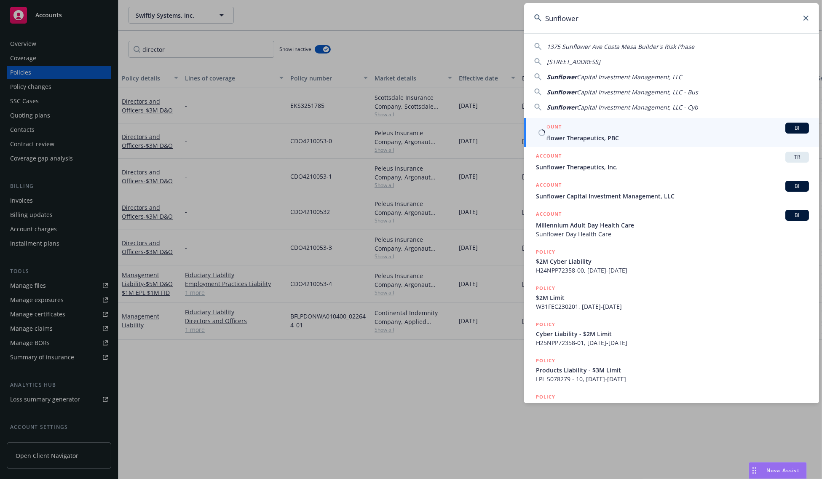
type input "Sunflower"
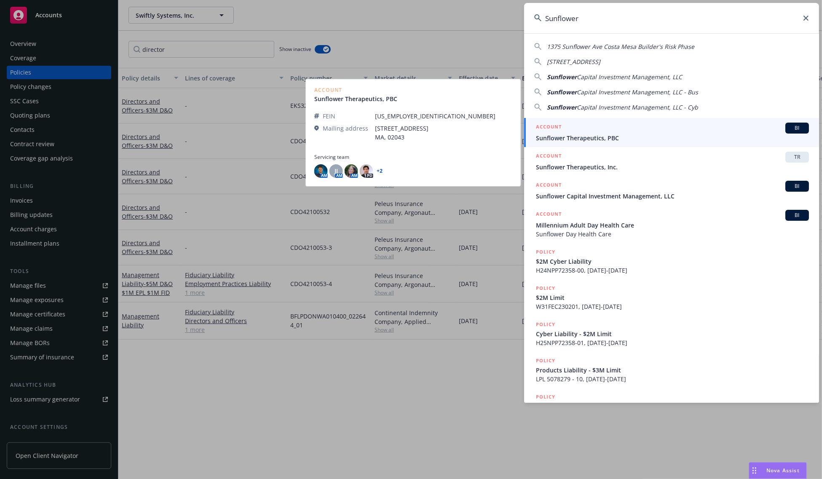
click at [613, 133] on div "ACCOUNT BI" at bounding box center [672, 128] width 273 height 11
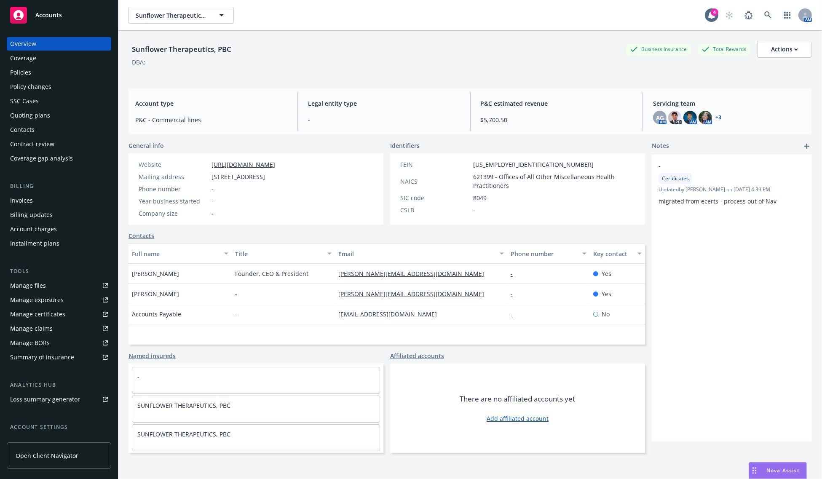
click at [43, 64] on div "Coverage" at bounding box center [59, 57] width 98 height 13
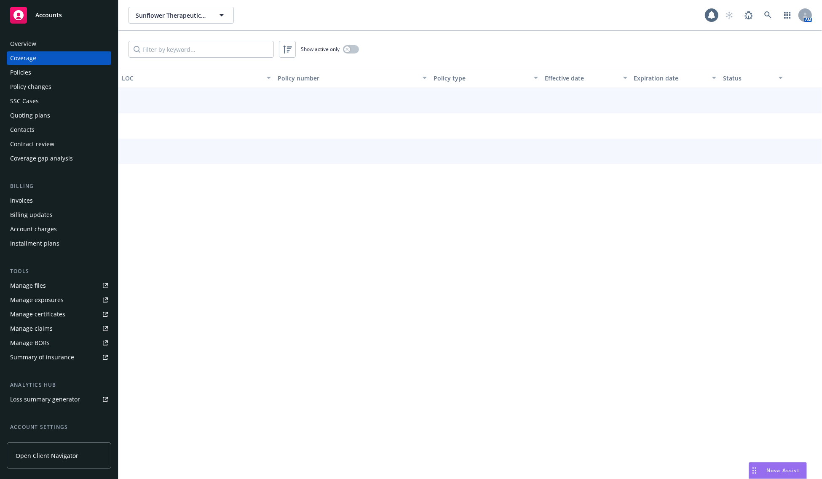
click at [43, 70] on div "Policies" at bounding box center [59, 72] width 98 height 13
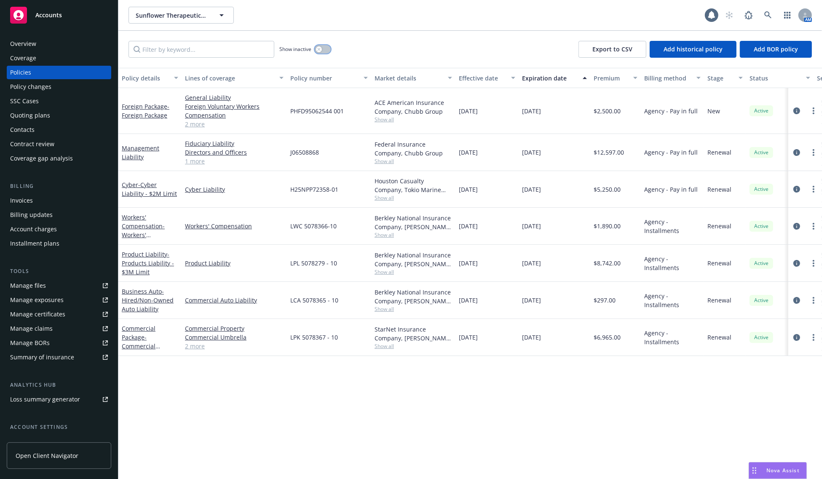
click at [329, 48] on button "button" at bounding box center [323, 49] width 16 height 8
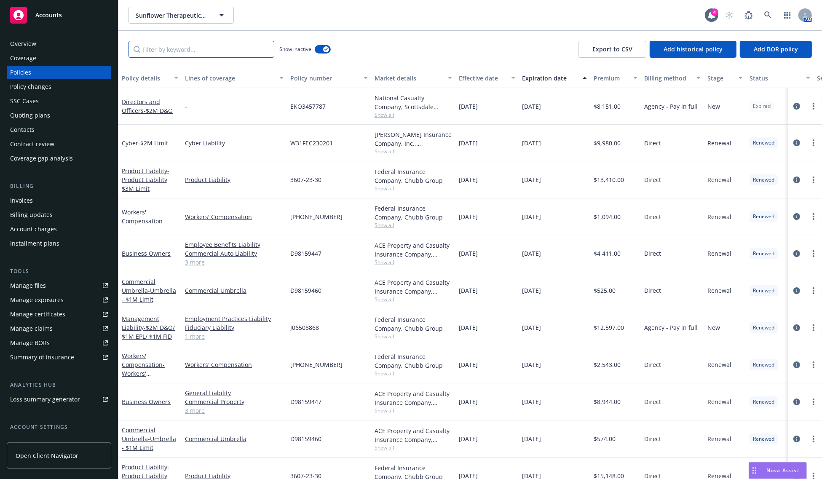
click at [209, 53] on input "Filter by keyword..." at bounding box center [201, 49] width 146 height 17
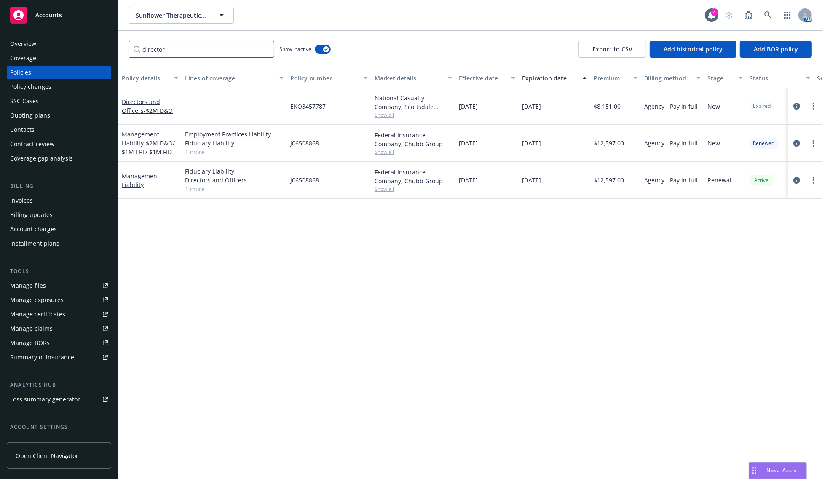
type input "director"
click at [283, 275] on div "Policy details Lines of coverage Policy number Market details Effective date Ex…" at bounding box center [469, 273] width 703 height 411
click at [129, 145] on link "Management Liability - $2M D&O/ $1M EPL/ $1M FID" at bounding box center [148, 143] width 53 height 26
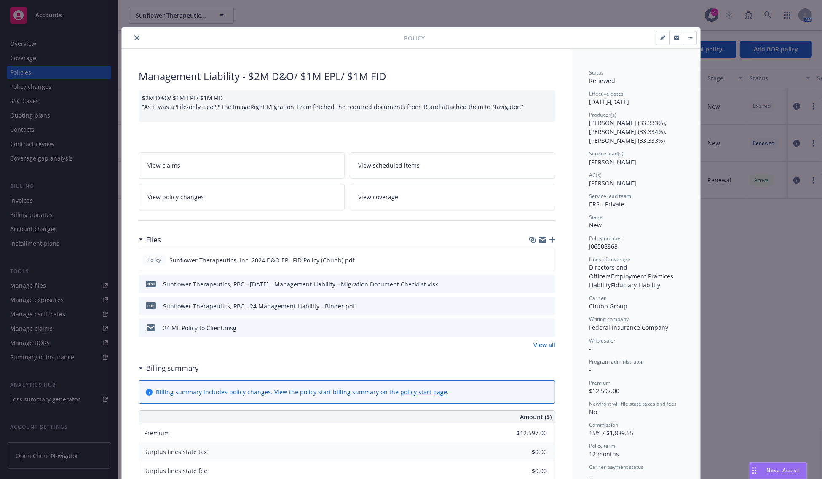
click at [134, 40] on icon "close" at bounding box center [136, 37] width 5 height 5
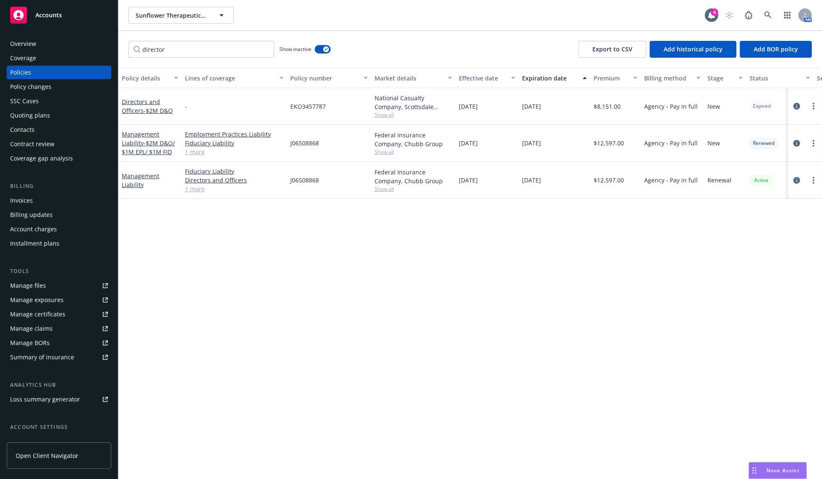
click at [29, 11] on div "Accounts" at bounding box center [59, 15] width 98 height 17
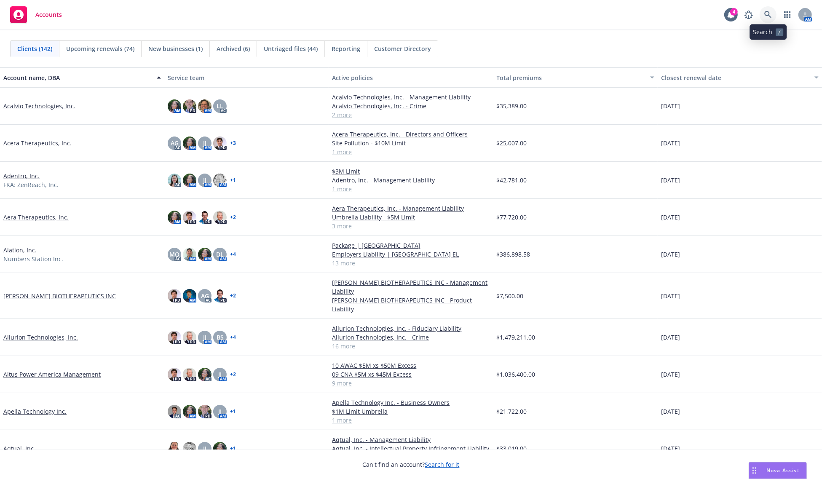
click at [767, 16] on icon at bounding box center [767, 14] width 7 height 7
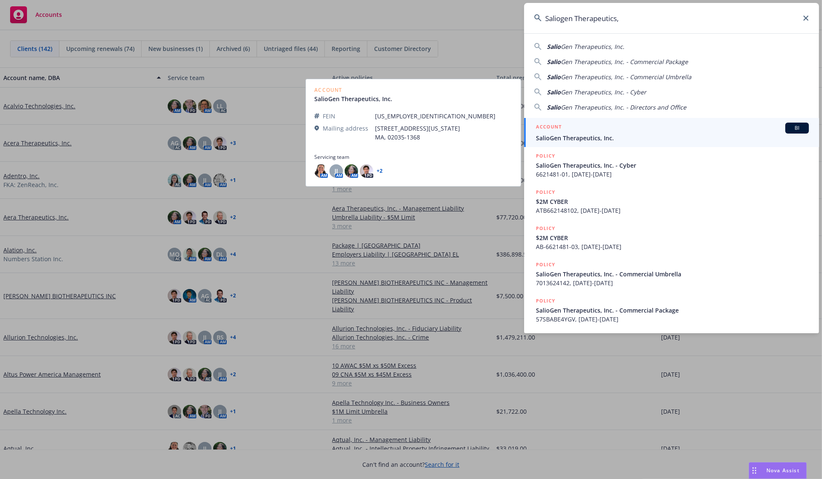
type input "Saliogen Therapeutics,"
click at [623, 133] on span "SalioGen Therapeutics, Inc." at bounding box center [672, 137] width 273 height 9
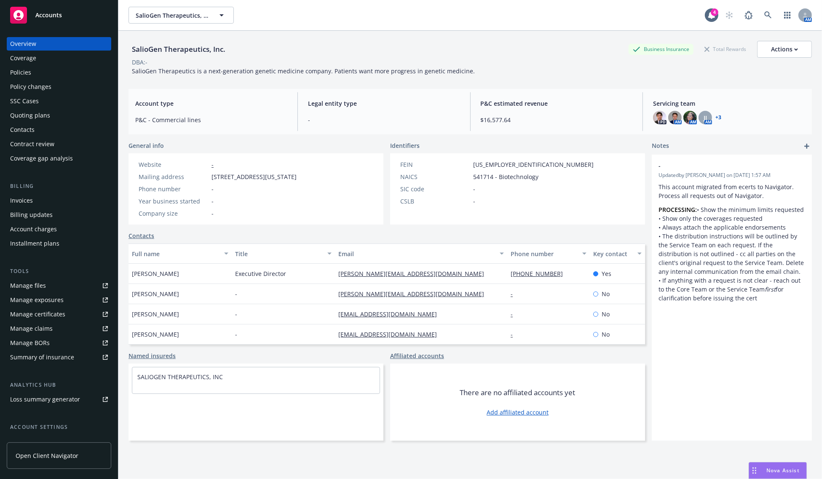
click at [53, 75] on div "Policies" at bounding box center [59, 72] width 98 height 13
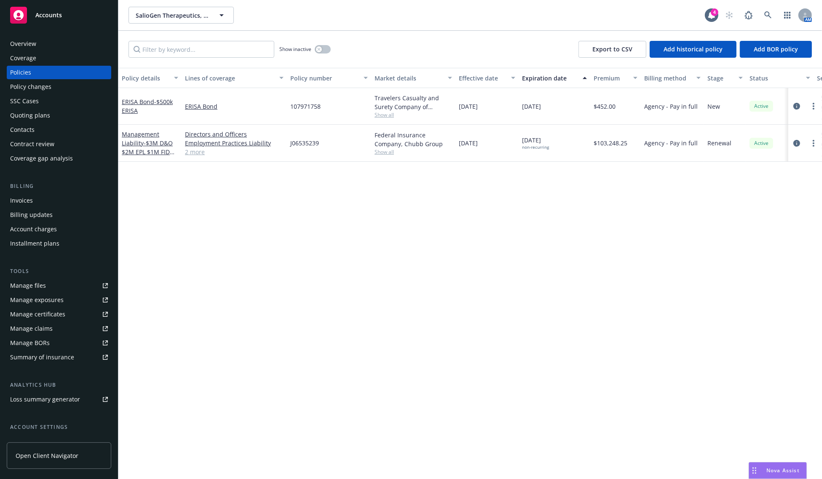
click at [234, 238] on div "Policy details Lines of coverage Policy number Market details Effective date Ex…" at bounding box center [469, 273] width 703 height 411
click at [319, 50] on icon "button" at bounding box center [318, 49] width 3 height 3
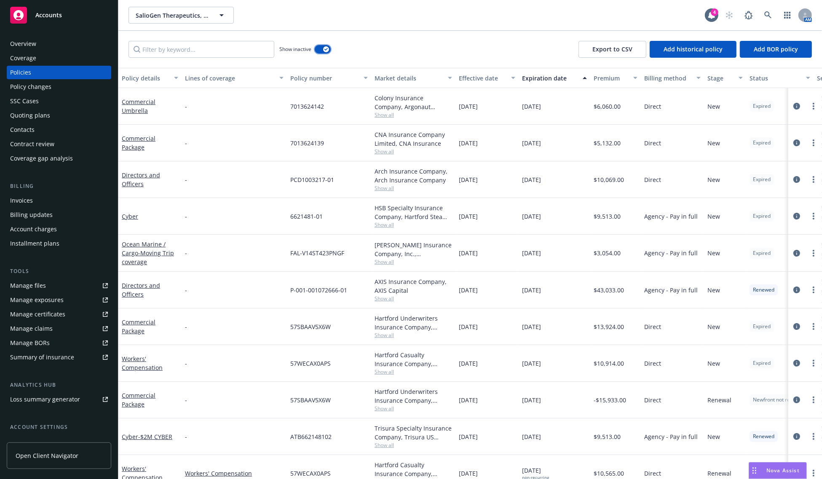
click at [320, 52] on button "button" at bounding box center [323, 49] width 16 height 8
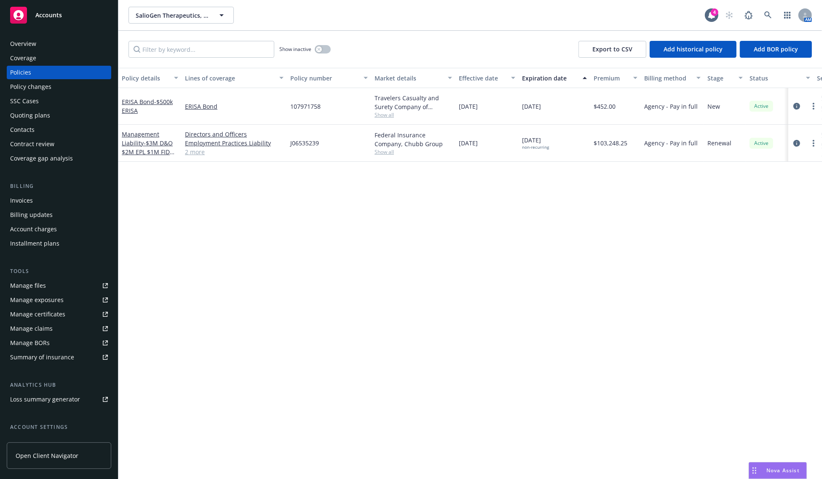
click at [235, 212] on div "Policy details Lines of coverage Policy number Market details Effective date Ex…" at bounding box center [469, 273] width 703 height 411
click at [154, 145] on span "- $3M D&O $2M EPL $1M FID $1M Cr" at bounding box center [148, 152] width 53 height 26
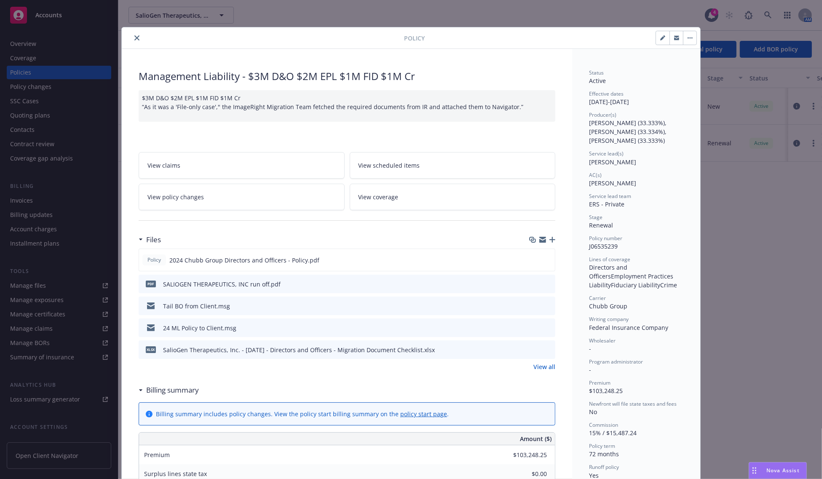
click at [775, 222] on div "Policy Management Liability - $3M D&O $2M EPL $1M FID $1M Cr $3M D&O $2M EPL $1…" at bounding box center [411, 239] width 822 height 479
click at [134, 39] on icon "close" at bounding box center [136, 37] width 5 height 5
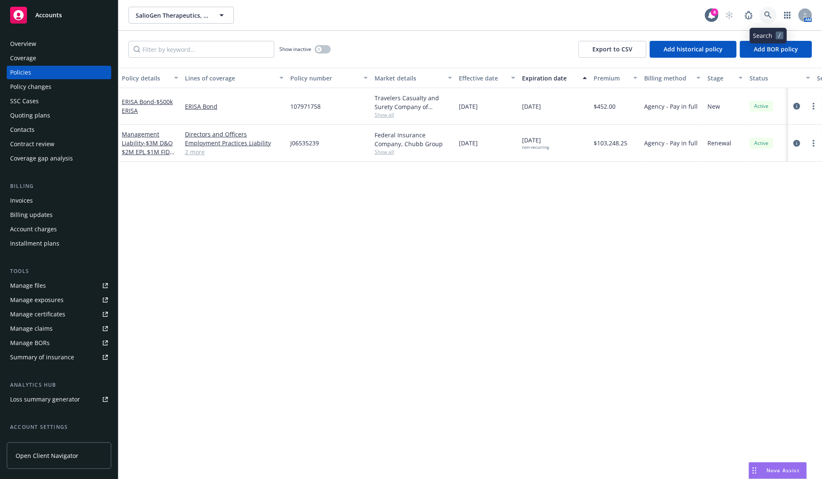
click at [772, 13] on link at bounding box center [767, 15] width 17 height 17
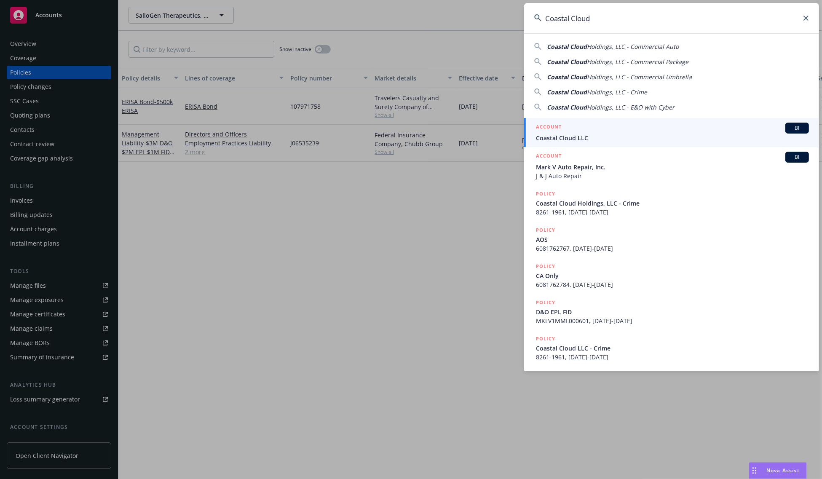
type input "Coastal Cloud"
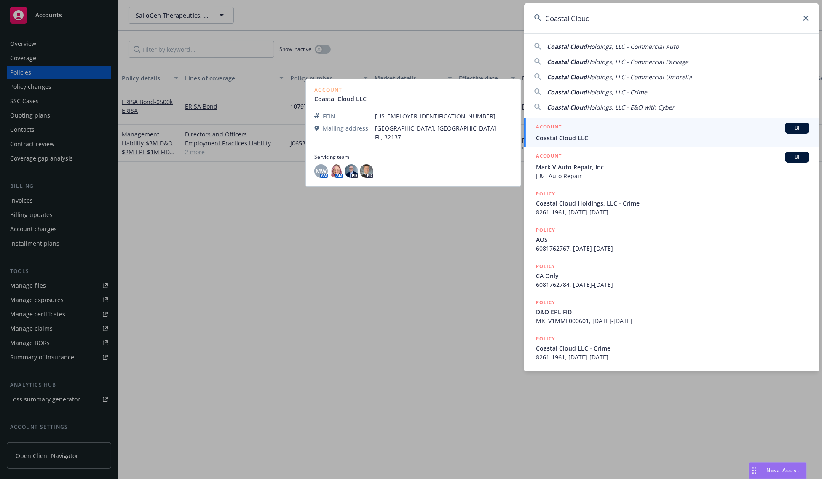
click at [586, 130] on div "ACCOUNT BI" at bounding box center [672, 128] width 273 height 11
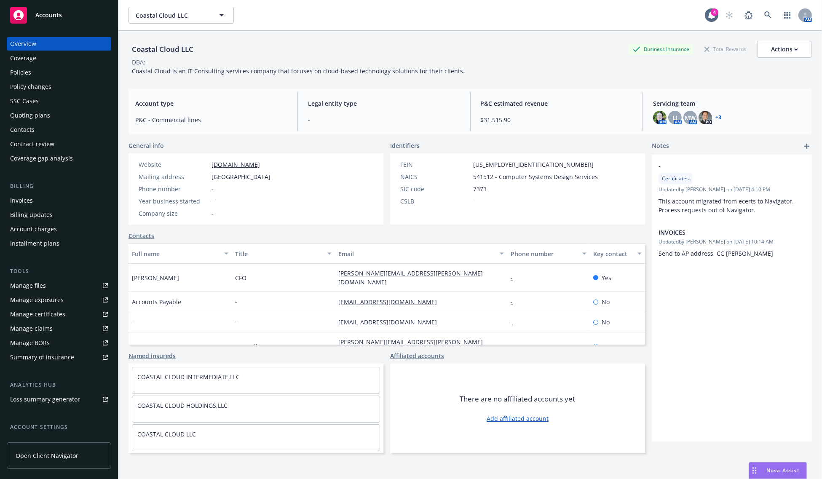
click at [27, 75] on div "Policies" at bounding box center [20, 72] width 21 height 13
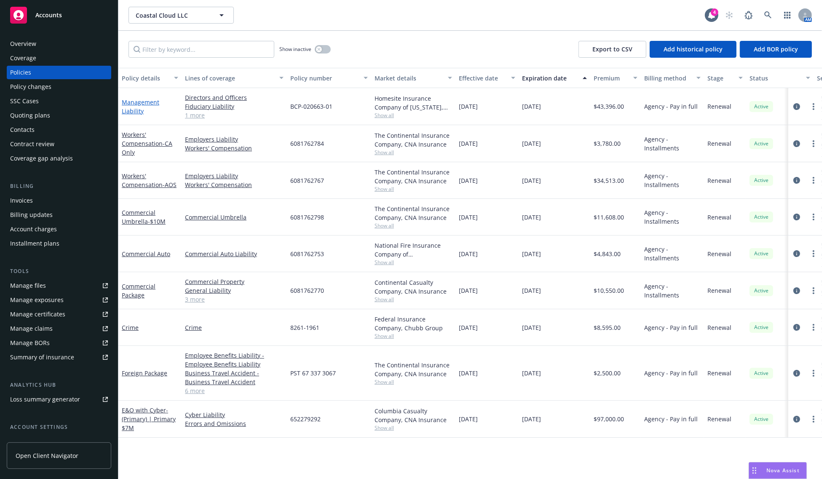
click at [139, 100] on link "Management Liability" at bounding box center [140, 106] width 37 height 17
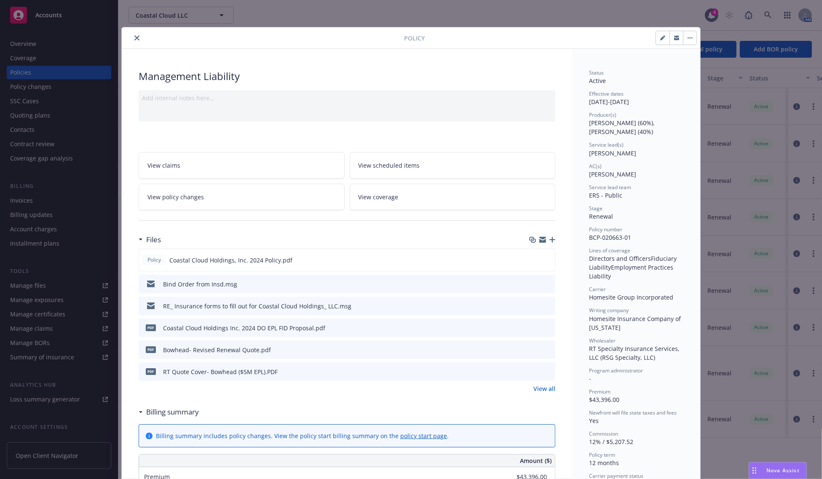
drag, startPoint x: 133, startPoint y: 36, endPoint x: 100, endPoint y: 22, distance: 36.1
click at [134, 36] on icon "close" at bounding box center [136, 37] width 5 height 5
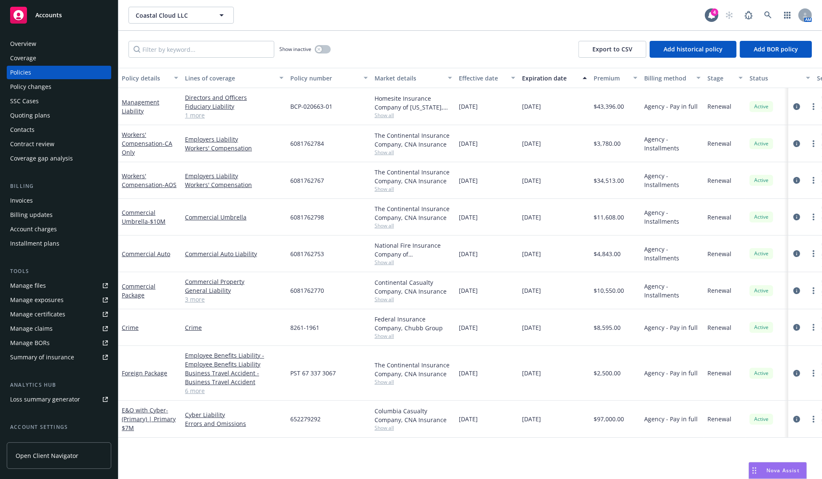
click at [82, 17] on div "Accounts" at bounding box center [59, 15] width 98 height 17
